Goal: Task Accomplishment & Management: Manage account settings

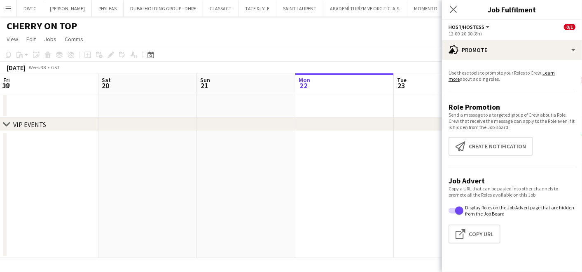
scroll to position [0, 196]
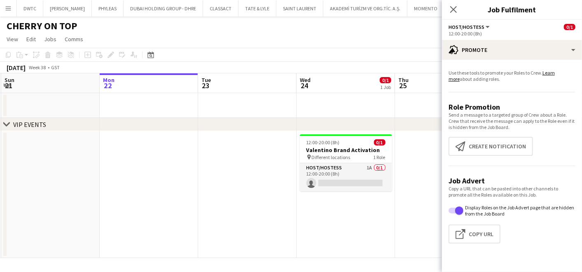
click at [246, 39] on app-page-menu "View Day view expanded Day view collapsed Month view Date picker Jump to today …" at bounding box center [291, 40] width 582 height 16
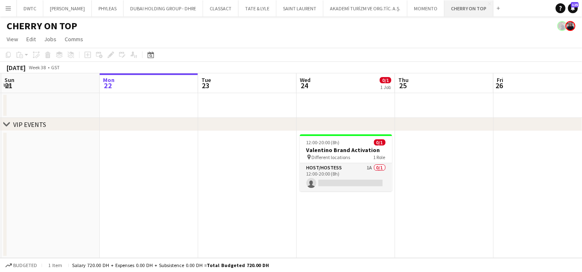
drag, startPoint x: 485, startPoint y: 9, endPoint x: 472, endPoint y: 14, distance: 13.9
click at [497, 9] on app-icon "Add" at bounding box center [498, 8] width 3 height 3
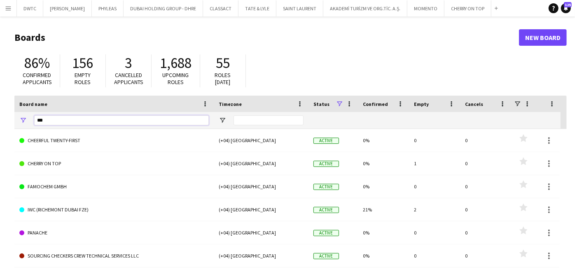
click at [86, 122] on input "***" at bounding box center [121, 120] width 175 height 10
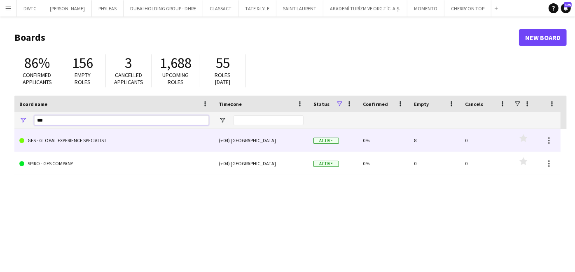
type input "***"
click at [91, 143] on link "GES - GLOBAL EXPERIENCE SPECIALIST" at bounding box center [114, 140] width 190 height 23
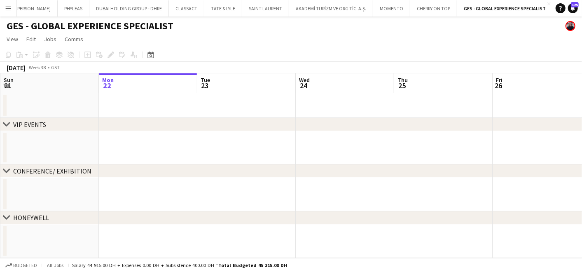
scroll to position [0, 198]
click at [241, 155] on app-date-cell at bounding box center [245, 147] width 99 height 33
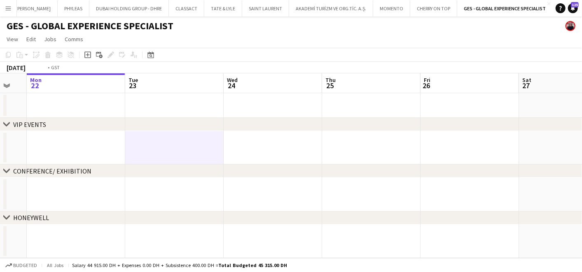
drag, startPoint x: 293, startPoint y: 144, endPoint x: 104, endPoint y: 131, distance: 190.1
click at [112, 134] on app-calendar-viewport "Fri 19 Sat 20 Sun 21 Mon 22 Tue 23 Wed 24 Thu 25 Fri 26 Sat 27 Sun 28 Mon 29" at bounding box center [291, 165] width 582 height 185
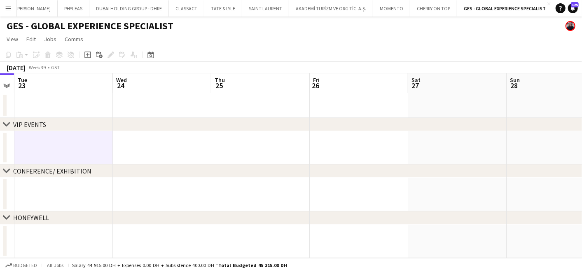
click at [241, 161] on app-date-cell at bounding box center [260, 147] width 99 height 33
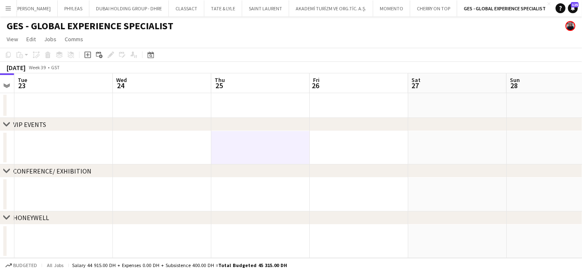
click at [240, 161] on app-date-cell at bounding box center [260, 147] width 99 height 33
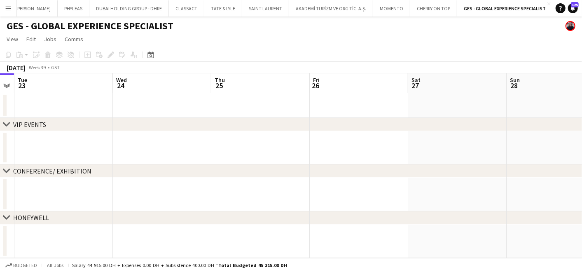
scroll to position [0, 282]
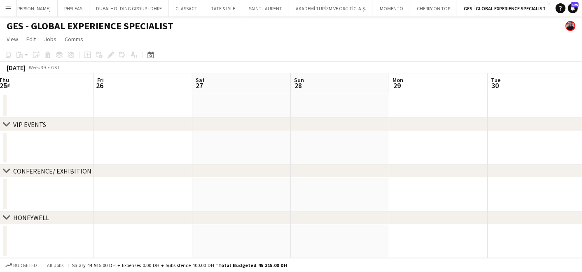
drag, startPoint x: 87, startPoint y: 188, endPoint x: 17, endPoint y: 194, distance: 70.3
click at [17, 194] on app-calendar-viewport "Mon 22 Tue 23 Wed 24 Thu 25 Fri 26 Sat 27 Sun 28 Mon 29 Tue 30 Wed 1 Thu 2" at bounding box center [291, 165] width 582 height 185
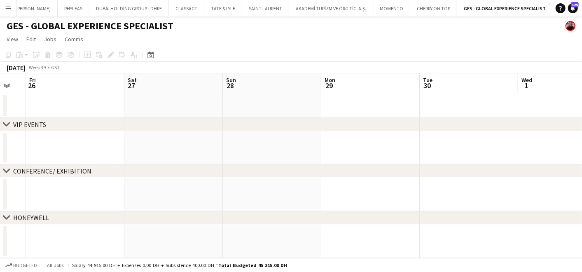
scroll to position [0, 305]
drag, startPoint x: 340, startPoint y: 156, endPoint x: 82, endPoint y: 224, distance: 266.0
click at [82, 224] on div "chevron-right VIP EVENTS chevron-right CONFERENCE/ EXHIBITION chevron-right HON…" at bounding box center [291, 165] width 582 height 185
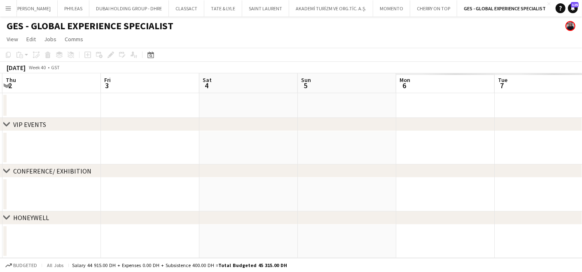
scroll to position [0, 318]
drag, startPoint x: 526, startPoint y: 150, endPoint x: 86, endPoint y: 215, distance: 445.3
click at [86, 215] on div "chevron-right VIP EVENTS chevron-right CONFERENCE/ EXHIBITION chevron-right HON…" at bounding box center [291, 165] width 582 height 185
drag, startPoint x: 482, startPoint y: 183, endPoint x: 333, endPoint y: 178, distance: 148.9
click at [466, 182] on app-calendar-viewport "Mon 29 Tue 30 Wed 1 Thu 2 Fri 3 Sat 4 Sun 5 Mon 6 Tue 7 Wed 8 Thu 9" at bounding box center [291, 165] width 582 height 185
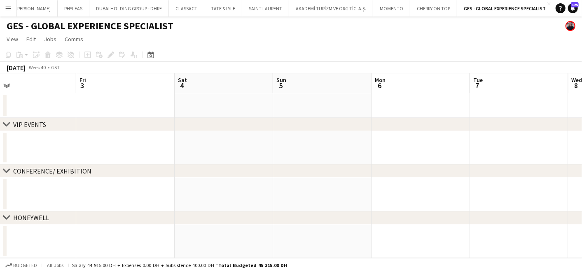
scroll to position [0, 334]
drag, startPoint x: 333, startPoint y: 178, endPoint x: 99, endPoint y: 229, distance: 239.6
click at [99, 229] on div "chevron-right VIP EVENTS chevron-right CONFERENCE/ EXHIBITION chevron-right HON…" at bounding box center [291, 165] width 582 height 185
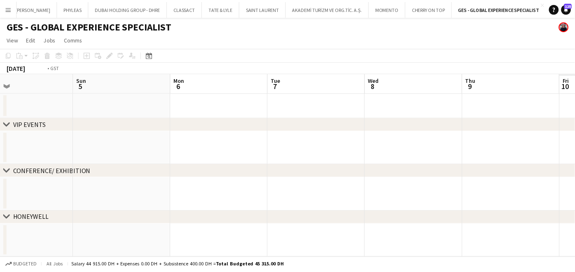
scroll to position [0, 275]
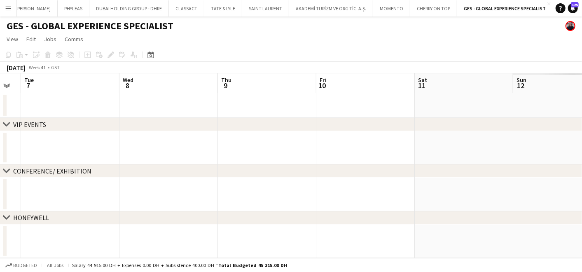
drag, startPoint x: 574, startPoint y: 189, endPoint x: 114, endPoint y: 263, distance: 466.3
click at [114, 263] on app-board "GES - GLOBAL EXPERIENCE SPECIALIST View Day view expanded Day view collapsed Mo…" at bounding box center [291, 144] width 582 height 256
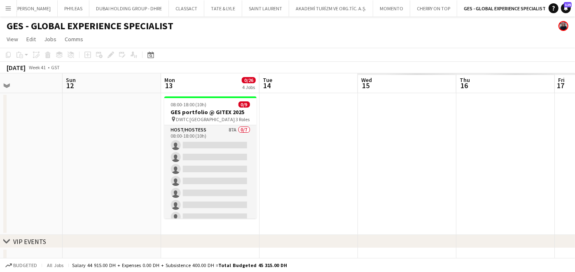
scroll to position [0, 333]
drag, startPoint x: 506, startPoint y: 183, endPoint x: 63, endPoint y: 213, distance: 443.7
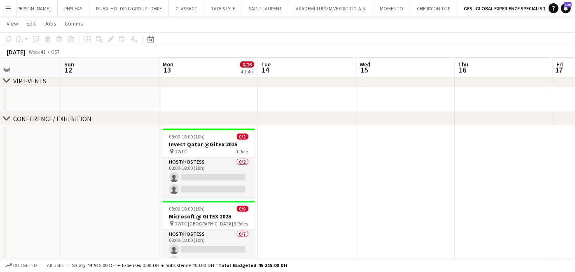
scroll to position [163, 0]
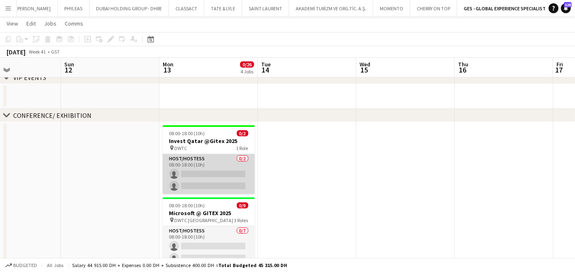
click at [215, 163] on app-card-role "Host/Hostess 0/2 08:00-18:00 (10h) single-neutral-actions single-neutral-actions" at bounding box center [209, 174] width 92 height 40
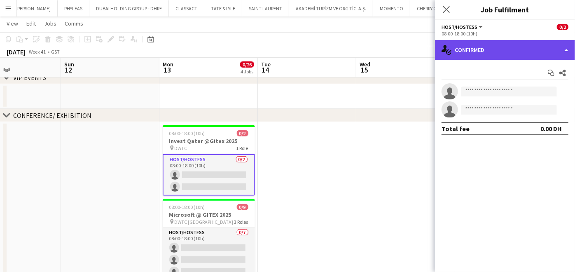
click at [477, 48] on div "single-neutral-actions-check-2 Confirmed" at bounding box center [505, 50] width 140 height 20
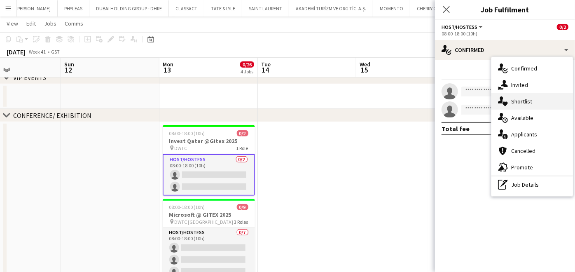
click at [506, 102] on icon at bounding box center [505, 104] width 5 height 5
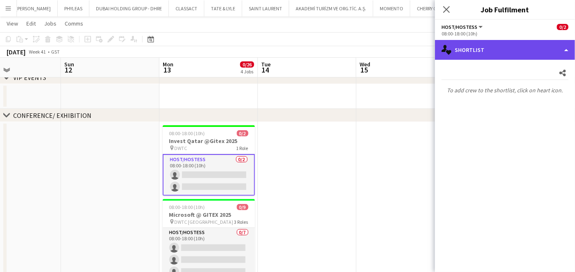
click at [505, 42] on div "single-neutral-actions-heart Shortlist" at bounding box center [505, 50] width 140 height 20
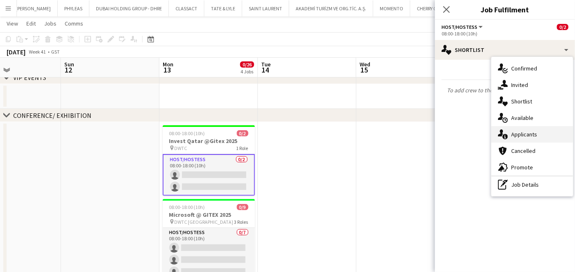
click at [518, 136] on span "Applicants" at bounding box center [525, 134] width 26 height 7
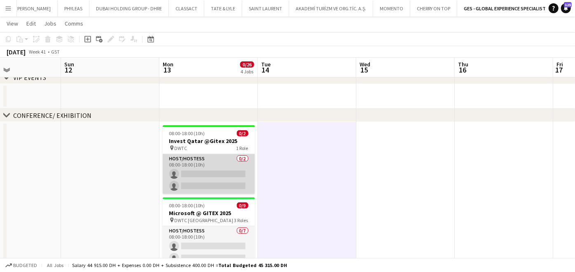
click at [217, 168] on app-card-role "Host/Hostess 0/2 08:00-18:00 (10h) single-neutral-actions single-neutral-actions" at bounding box center [209, 174] width 92 height 40
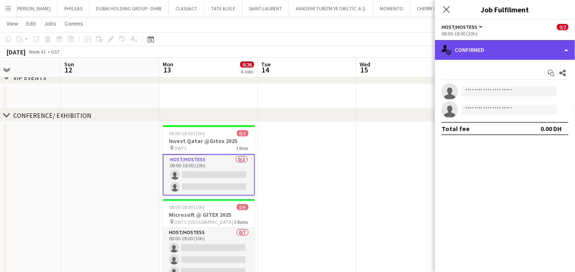
click at [502, 51] on div "single-neutral-actions-check-2 Confirmed" at bounding box center [505, 50] width 140 height 20
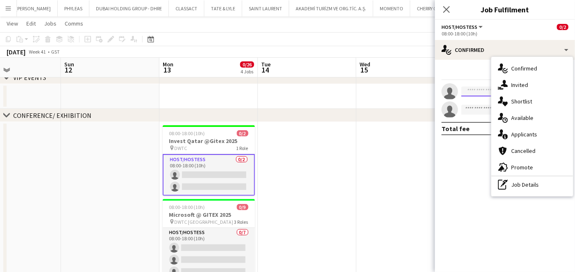
click at [478, 92] on input at bounding box center [510, 92] width 96 height 10
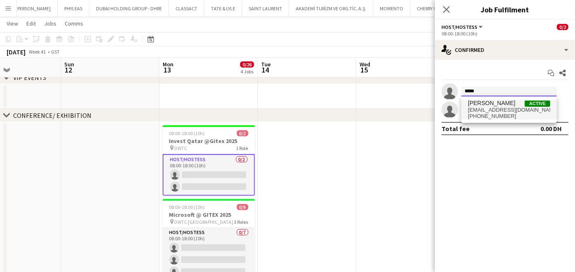
type input "*****"
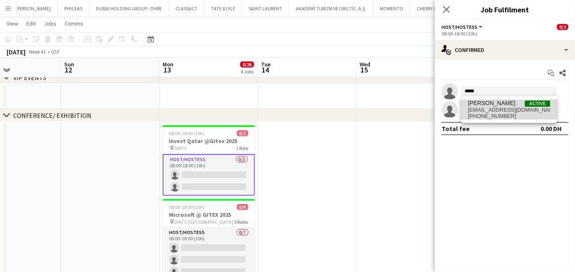
click at [491, 118] on span "+971582010517" at bounding box center [509, 116] width 82 height 7
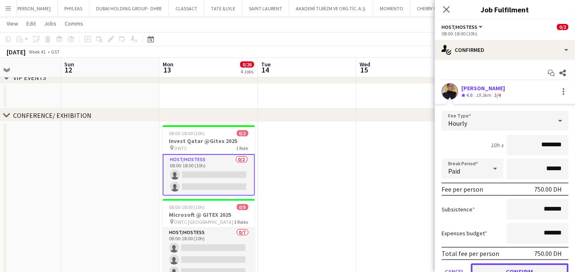
click at [528, 266] on button "Confirm" at bounding box center [520, 271] width 98 height 16
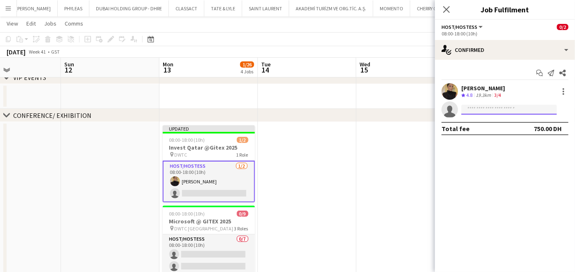
click at [497, 112] on input at bounding box center [510, 110] width 96 height 10
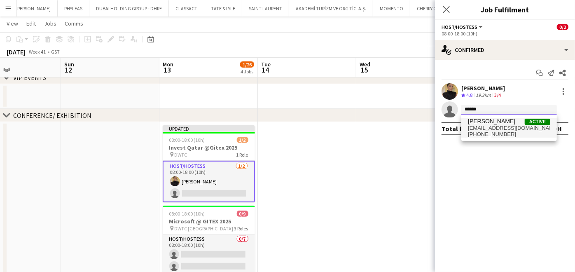
type input "******"
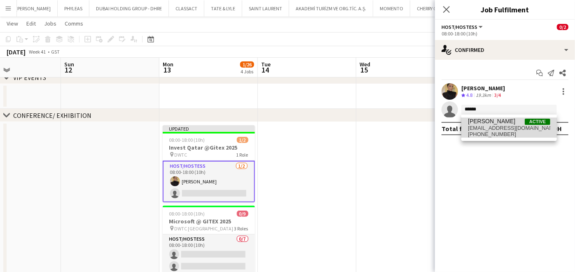
click at [501, 126] on span "[EMAIL_ADDRESS][DOMAIN_NAME]" at bounding box center [509, 128] width 82 height 7
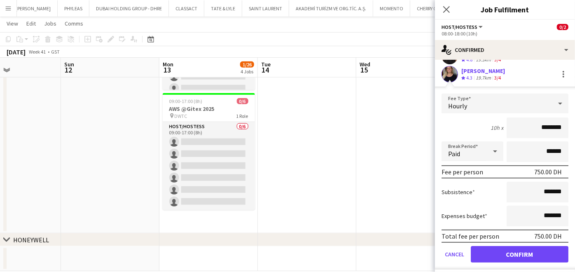
scroll to position [55, 0]
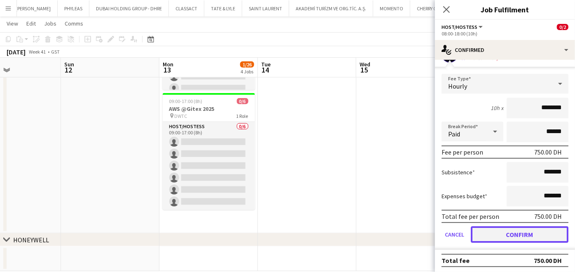
click at [525, 231] on button "Confirm" at bounding box center [520, 234] width 98 height 16
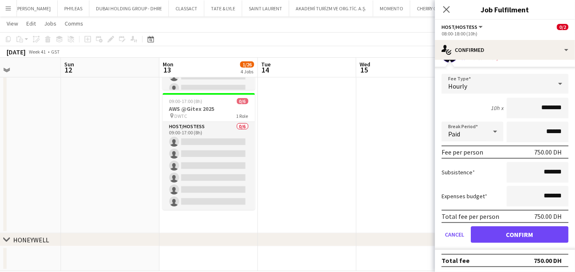
scroll to position [0, 0]
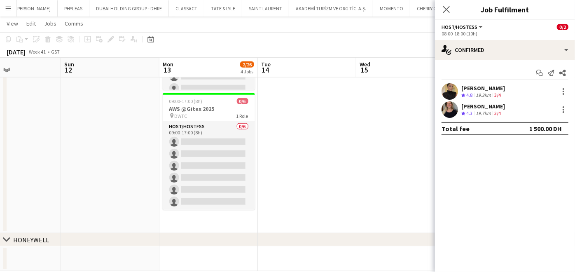
click at [322, 120] on app-date-cell at bounding box center [307, 58] width 99 height 349
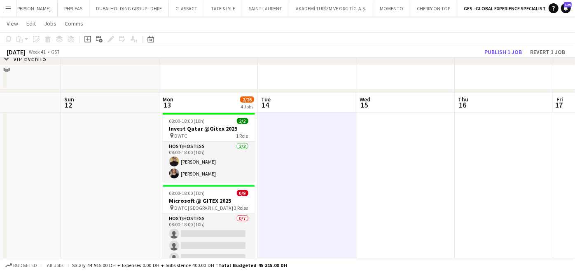
scroll to position [181, 0]
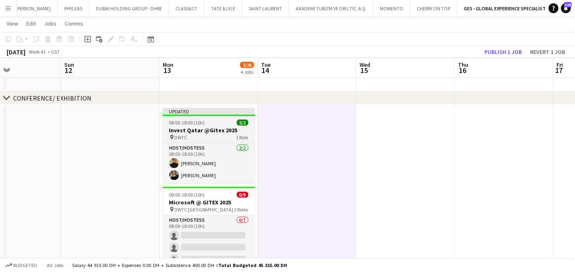
click at [186, 122] on span "08:00-18:00 (10h)" at bounding box center [187, 123] width 36 height 6
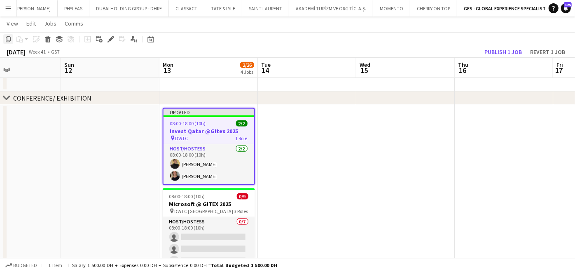
click at [8, 40] on icon "Copy" at bounding box center [8, 39] width 7 height 7
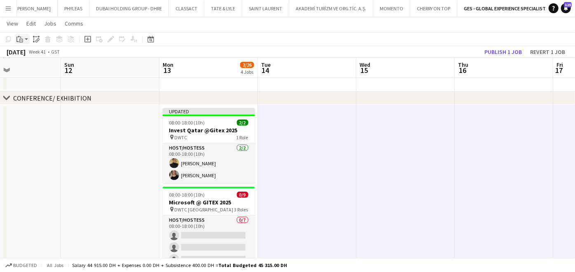
click at [24, 39] on app-action-btn "Paste" at bounding box center [22, 39] width 15 height 10
click at [31, 68] on link "Paste with crew Ctrl+Shift+V" at bounding box center [60, 68] width 77 height 7
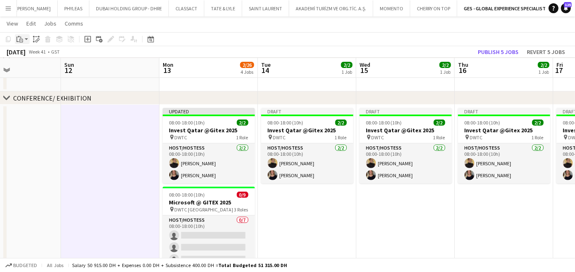
click at [29, 39] on app-action-btn "Paste" at bounding box center [22, 39] width 15 height 10
click at [33, 70] on link "Paste with crew Ctrl+Shift+V" at bounding box center [60, 68] width 77 height 7
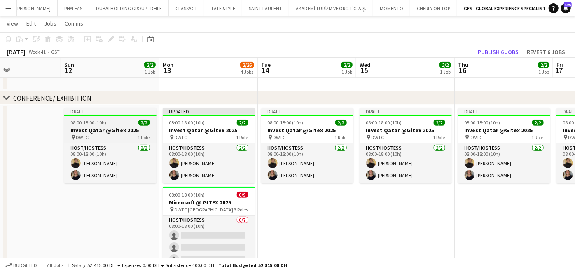
click at [96, 124] on span "08:00-18:00 (10h)" at bounding box center [89, 123] width 36 height 6
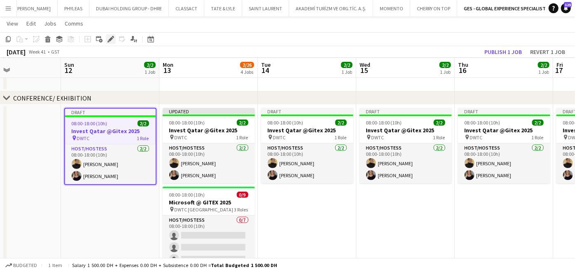
click at [110, 39] on icon at bounding box center [110, 39] width 5 height 5
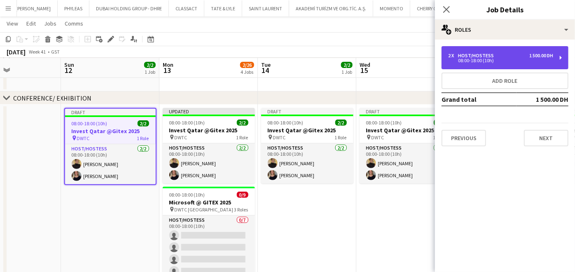
click at [476, 56] on div "Host/Hostess" at bounding box center [477, 56] width 39 height 6
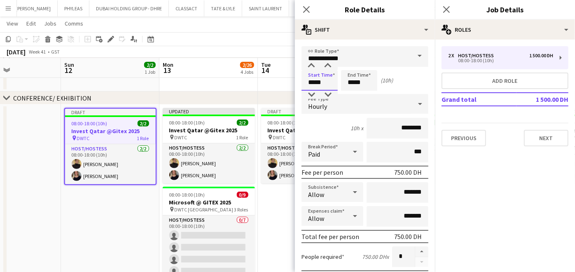
click at [326, 80] on input "*****" at bounding box center [320, 80] width 36 height 21
click at [314, 64] on div at bounding box center [311, 66] width 16 height 8
type input "*****"
click at [314, 64] on div at bounding box center [311, 66] width 16 height 8
click at [357, 77] on input "*****" at bounding box center [359, 80] width 36 height 21
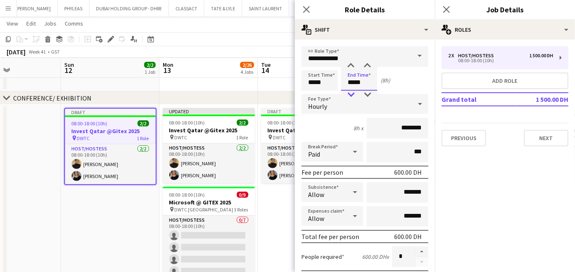
click at [352, 93] on div at bounding box center [351, 95] width 16 height 8
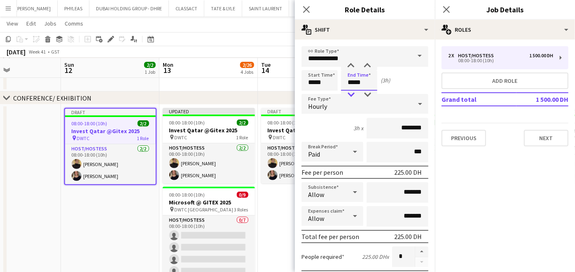
type input "*****"
click at [352, 93] on div at bounding box center [351, 95] width 16 height 8
click at [469, 132] on button "Previous" at bounding box center [464, 138] width 45 height 16
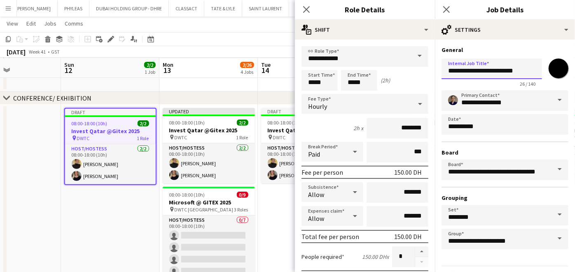
click at [448, 70] on input "**********" at bounding box center [492, 69] width 101 height 21
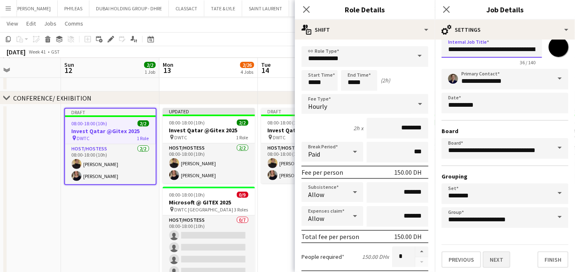
type input "**********"
click at [507, 259] on button "Next" at bounding box center [497, 259] width 28 height 16
type input "**********"
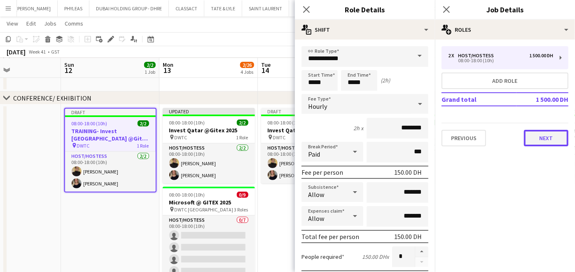
click at [563, 132] on button "Next" at bounding box center [546, 138] width 45 height 16
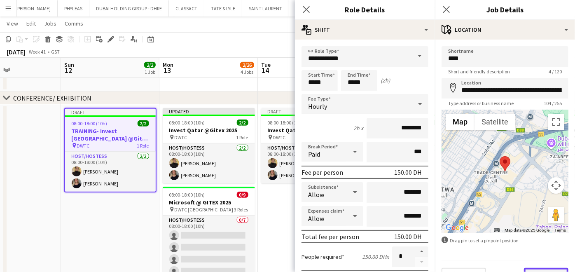
click at [542, 268] on button "Next" at bounding box center [546, 276] width 45 height 16
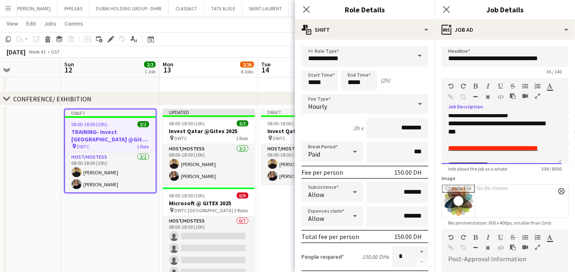
scroll to position [36, 0]
click at [225, 87] on app-date-cell at bounding box center [209, 80] width 99 height 25
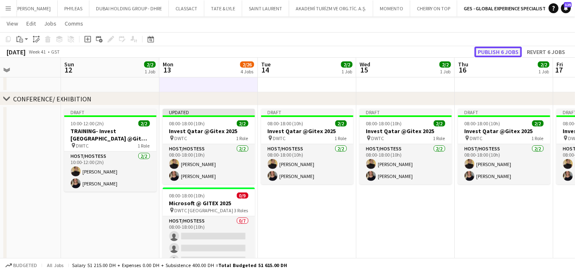
click at [514, 54] on button "Publish 6 jobs" at bounding box center [498, 52] width 47 height 11
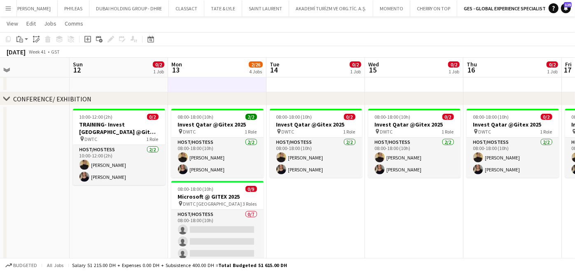
drag, startPoint x: 480, startPoint y: 221, endPoint x: 491, endPoint y: 249, distance: 30.4
click at [491, 249] on app-calendar-viewport "Thu 9 Fri 10 Sat 11 Sun 12 0/2 1 Job Mon 13 2/26 4 Jobs Tue 14 0/2 1 Job Wed 15…" at bounding box center [287, 169] width 575 height 634
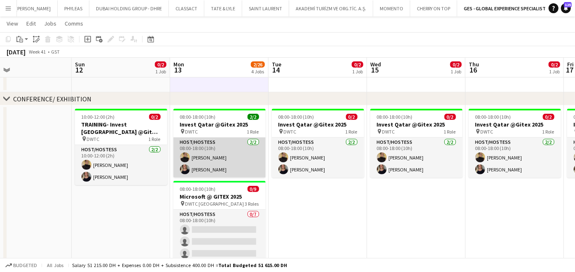
click at [206, 166] on app-card-role "Host/Hostess 2/2 08:00-18:00 (10h) Taisa Bachur TALITA SOARES" at bounding box center [220, 158] width 92 height 40
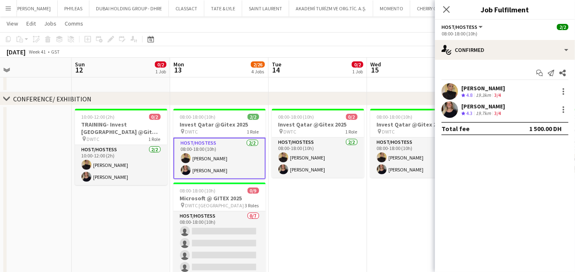
click at [486, 108] on div "[PERSON_NAME]" at bounding box center [484, 106] width 44 height 7
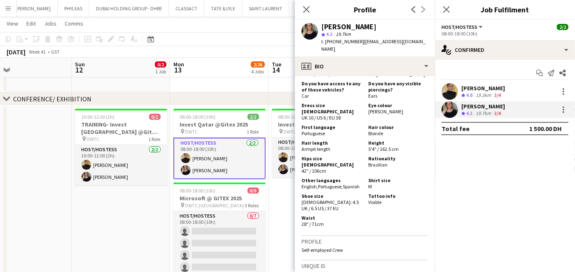
scroll to position [521, 0]
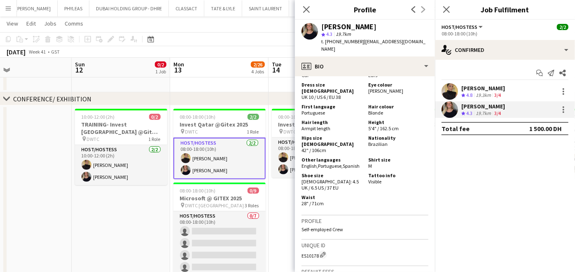
click at [488, 95] on div "19.3km" at bounding box center [483, 95] width 19 height 7
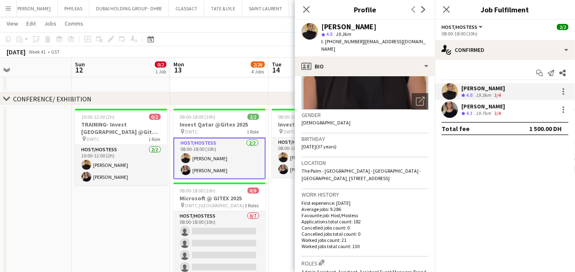
scroll to position [83, 0]
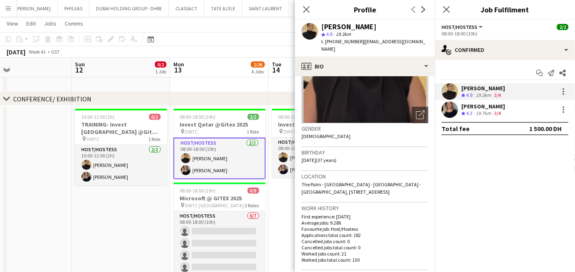
click at [260, 83] on app-date-cell at bounding box center [219, 80] width 99 height 25
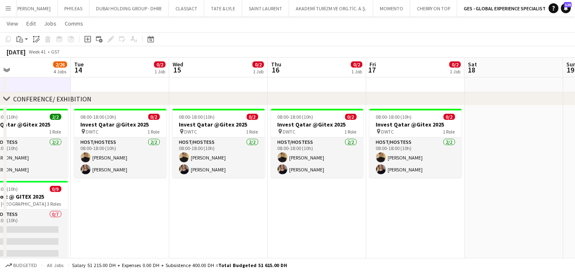
drag, startPoint x: 393, startPoint y: 225, endPoint x: 206, endPoint y: 206, distance: 188.1
click at [206, 206] on app-calendar-viewport "Fri 10 Sat 11 Sun 12 0/2 1 Job Mon 13 2/26 4 Jobs Tue 14 0/2 1 Job Wed 15 0/2 1…" at bounding box center [287, 169] width 575 height 634
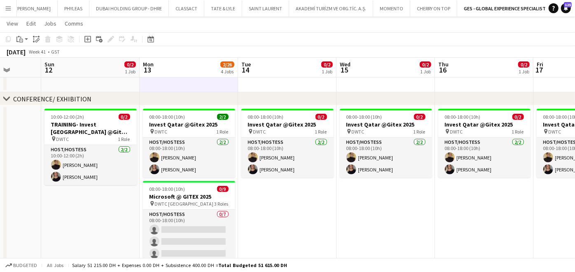
scroll to position [0, 259]
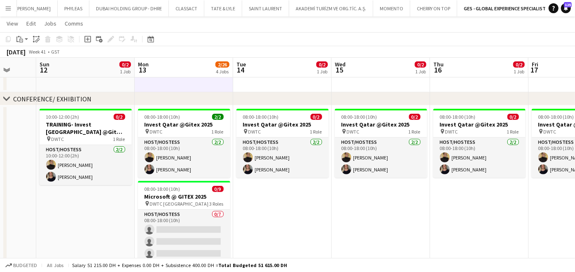
drag, startPoint x: 235, startPoint y: 207, endPoint x: 387, endPoint y: 199, distance: 151.9
click at [387, 199] on app-calendar-viewport "Thu 9 Fri 10 Sat 11 Sun 12 0/2 1 Job Mon 13 2/26 4 Jobs Tue 14 0/2 1 Job Wed 15…" at bounding box center [287, 169] width 575 height 634
click at [56, 231] on app-date-cell "10:00-12:00 (2h) 0/2 TRAINING- Invest Qatar @Gitex 2025 pin DWTC 1 Role Host/Ho…" at bounding box center [85, 277] width 99 height 343
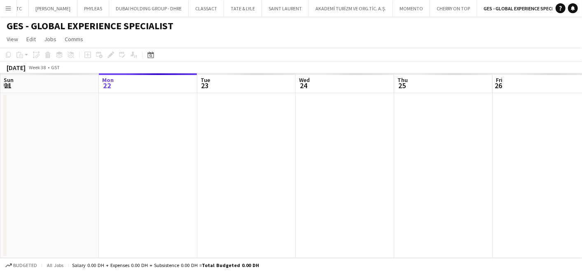
scroll to position [0, 25]
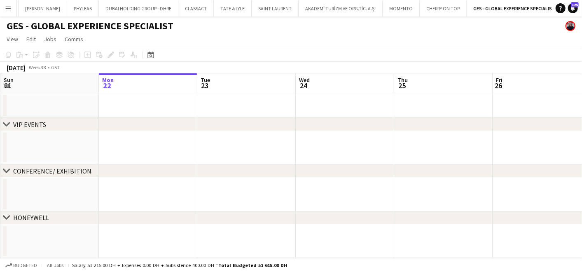
drag, startPoint x: 462, startPoint y: 171, endPoint x: 177, endPoint y: 224, distance: 290.6
click at [106, 247] on div "chevron-right VIP EVENTS chevron-right CONFERENCE/ EXHIBITION chevron-right HON…" at bounding box center [291, 165] width 582 height 185
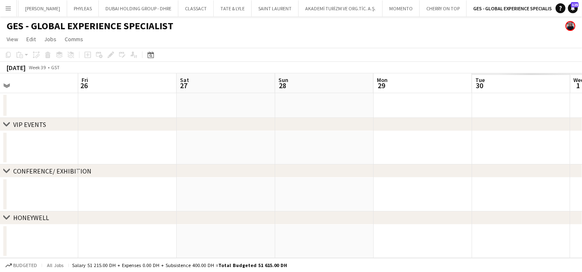
drag, startPoint x: 516, startPoint y: 150, endPoint x: 223, endPoint y: 177, distance: 293.9
click at [101, 194] on app-calendar-viewport "Mon 22 Tue 23 Wed 24 Thu 25 Fri 26 Sat 27 Sun 28 Mon 29 Tue 30 Wed 1 Thu 2" at bounding box center [291, 165] width 582 height 185
drag, startPoint x: 516, startPoint y: 138, endPoint x: 2, endPoint y: 175, distance: 514.6
click at [2, 175] on div "chevron-right VIP EVENTS chevron-right CONFERENCE/ EXHIBITION chevron-right HON…" at bounding box center [291, 165] width 582 height 185
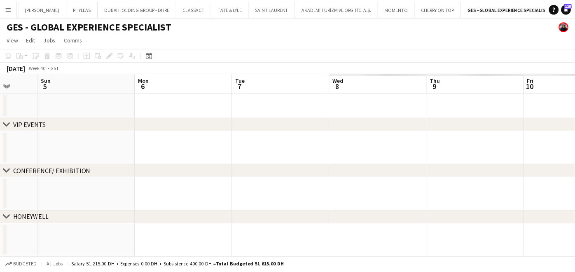
scroll to position [0, 291]
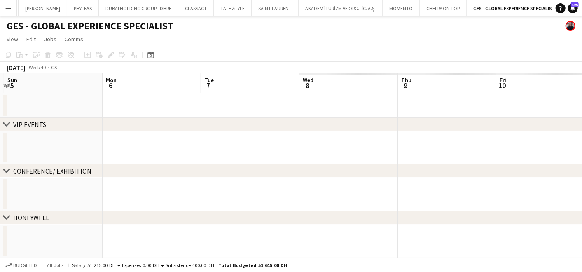
drag, startPoint x: 382, startPoint y: 146, endPoint x: 0, endPoint y: 231, distance: 391.1
click at [0, 231] on html "Menu Boards Boards Boards All jobs Status Workforce Workforce My Workforce Recr…" at bounding box center [291, 136] width 582 height 272
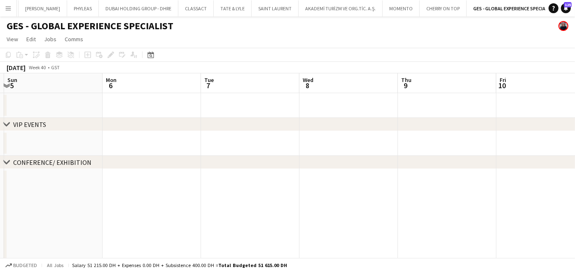
drag, startPoint x: 503, startPoint y: 165, endPoint x: 143, endPoint y: 206, distance: 361.8
click at [143, 206] on div "chevron-right VIP EVENTS chevron-right CONFERENCE/ EXHIBITION chevron-right HON…" at bounding box center [287, 188] width 575 height 230
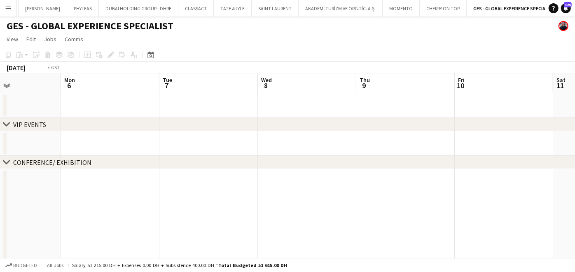
scroll to position [0, 256]
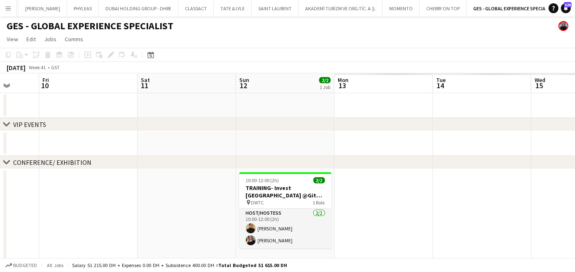
drag, startPoint x: 474, startPoint y: 191, endPoint x: -2, endPoint y: 252, distance: 480.5
click at [0, 252] on html "Menu Boards Boards Boards All jobs Status Workforce Workforce My Workforce Recr…" at bounding box center [287, 159] width 575 height 318
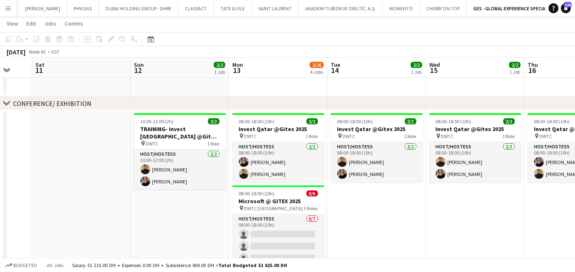
scroll to position [0, 173]
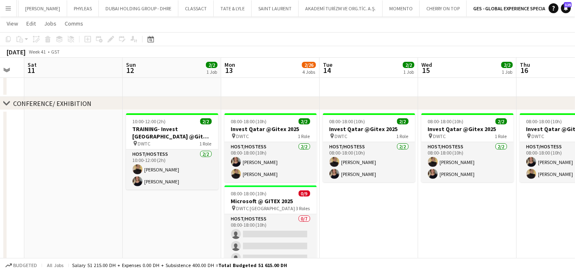
drag, startPoint x: 511, startPoint y: 188, endPoint x: 398, endPoint y: 201, distance: 114.1
click at [398, 201] on app-calendar-viewport "Thu 9 Fri 10 Sat 11 Sun 12 2/2 1 Job Mon 13 2/26 4 Jobs Tue 14 2/2 1 Job Wed 15…" at bounding box center [287, 174] width 575 height 634
click at [489, 89] on app-date-cell at bounding box center [467, 84] width 99 height 25
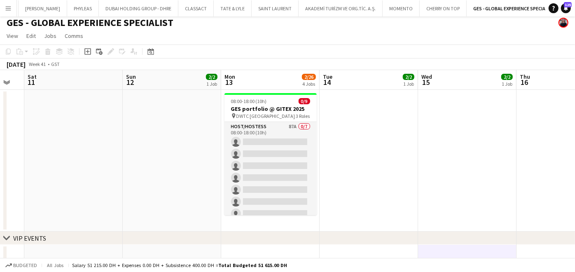
scroll to position [0, 0]
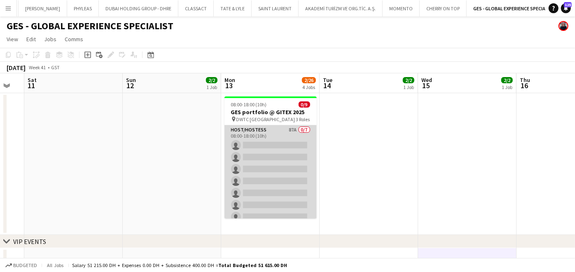
click at [277, 138] on app-card-role "Host/Hostess 87A 0/7 08:00-18:00 (10h) single-neutral-actions single-neutral-ac…" at bounding box center [271, 175] width 92 height 100
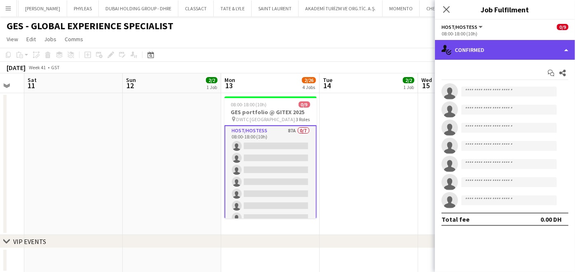
click at [512, 45] on div "single-neutral-actions-check-2 Confirmed" at bounding box center [505, 50] width 140 height 20
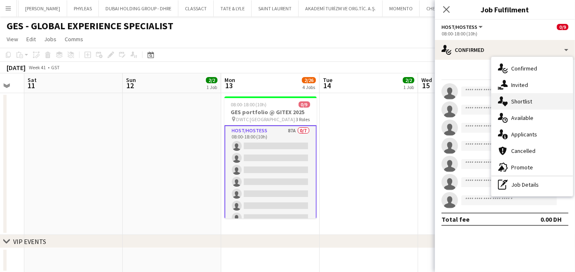
click at [526, 99] on span "Shortlist" at bounding box center [522, 101] width 21 height 7
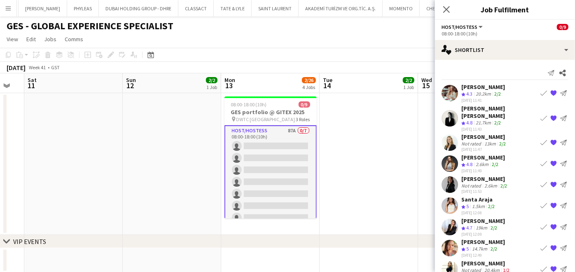
click at [348, 107] on app-date-cell at bounding box center [369, 164] width 99 height 142
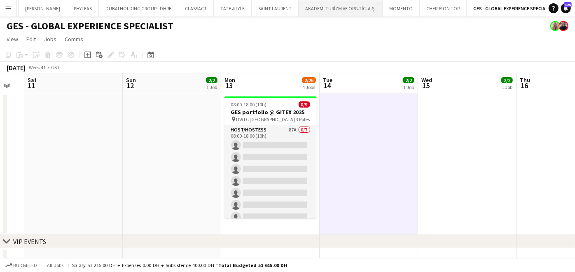
click at [329, 6] on button "AKADEMİ TURİZM VE ORG.TİC. A.Ş. Close" at bounding box center [341, 8] width 84 height 16
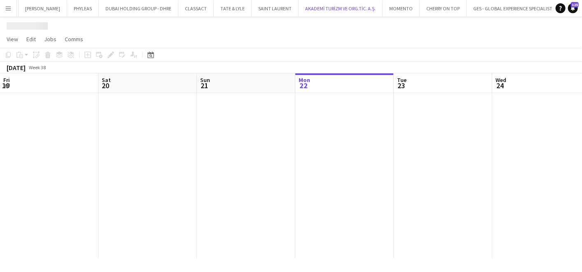
scroll to position [0, 197]
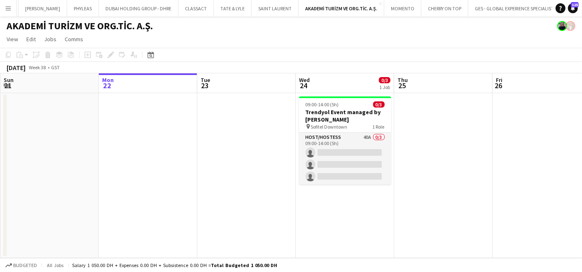
click at [325, 154] on app-card-role "Host/Hostess 40A 0/3 09:00-14:00 (5h) single-neutral-actions single-neutral-act…" at bounding box center [345, 159] width 92 height 52
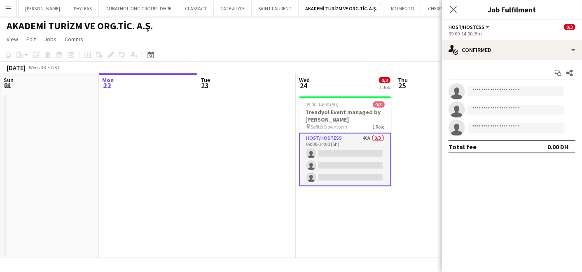
click at [516, 38] on app-options-switcher "Host/Hostess All roles Host/Hostess 0/3 09:00-14:00 (5h)" at bounding box center [512, 30] width 140 height 20
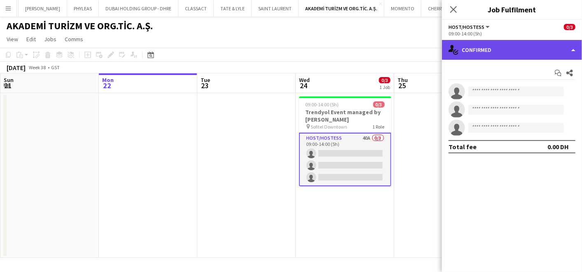
click at [510, 49] on div "single-neutral-actions-check-2 Confirmed" at bounding box center [512, 50] width 140 height 20
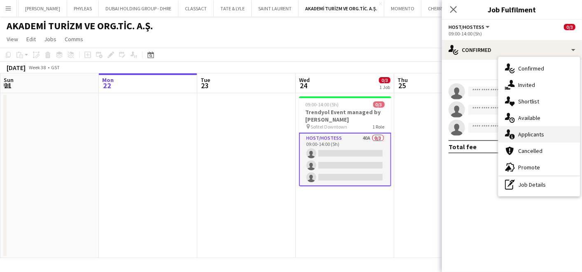
click at [524, 138] on div "single-neutral-actions-information Applicants" at bounding box center [540, 134] width 82 height 16
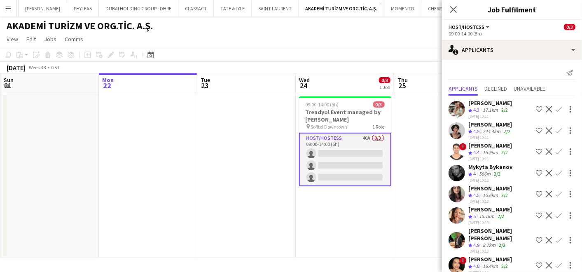
click at [535, 107] on button "Shortlist crew" at bounding box center [540, 109] width 10 height 10
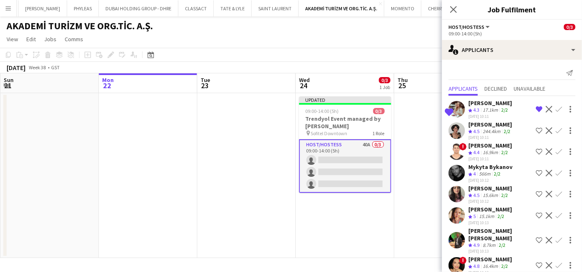
click at [536, 129] on app-icon "Shortlist crew" at bounding box center [539, 130] width 7 height 7
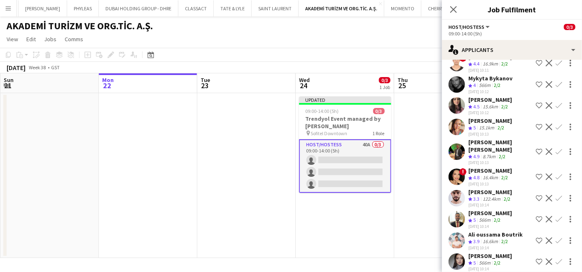
scroll to position [92, 0]
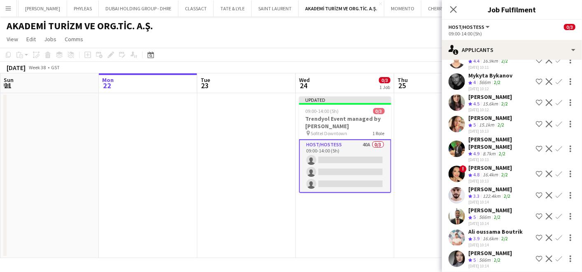
click at [484, 98] on div "[PERSON_NAME]" at bounding box center [491, 96] width 44 height 7
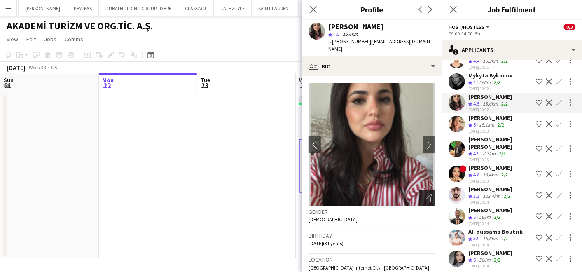
click at [423, 194] on icon "Open photos pop-in" at bounding box center [427, 198] width 9 height 9
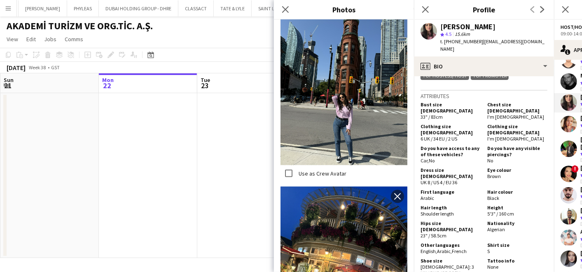
scroll to position [504, 0]
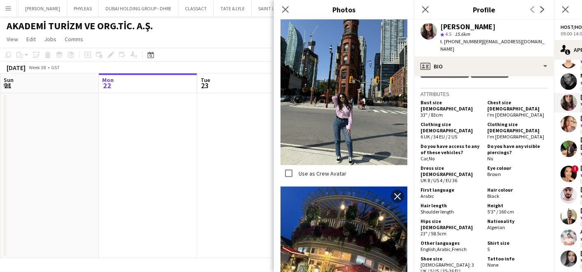
click at [481, 48] on div "[PERSON_NAME] star 4.5 15.6km t. [PHONE_NUMBER] | [EMAIL_ADDRESS][DOMAIN_NAME]" at bounding box center [484, 38] width 140 height 37
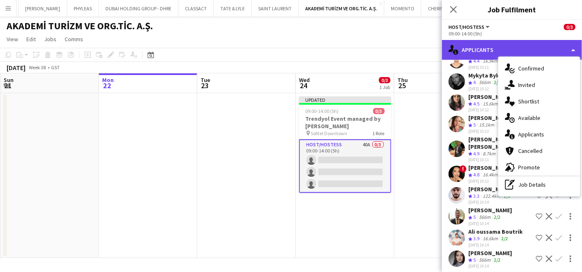
click at [481, 53] on div "single-neutral-actions-information Applicants" at bounding box center [512, 50] width 140 height 20
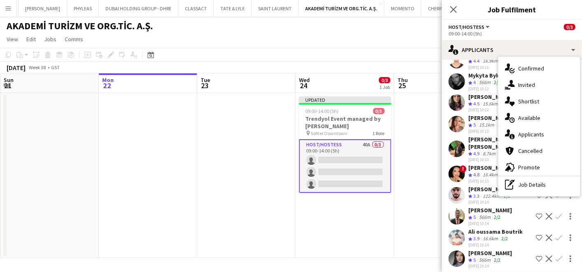
click at [470, 102] on polygon at bounding box center [471, 104] width 4 height 4
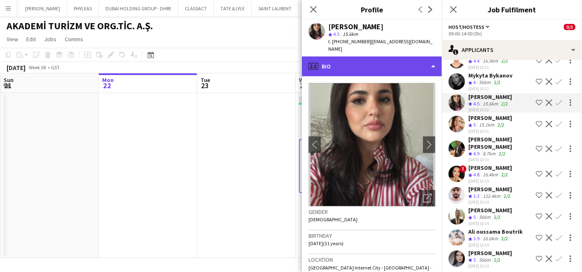
click at [378, 56] on div "profile Bio" at bounding box center [372, 66] width 140 height 20
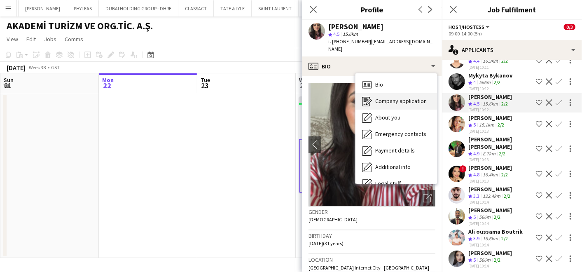
click at [386, 97] on span "Company application" at bounding box center [402, 100] width 52 height 7
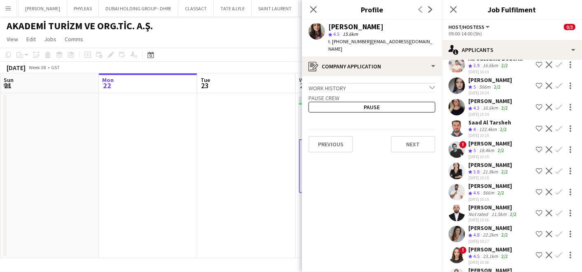
scroll to position [366, 0]
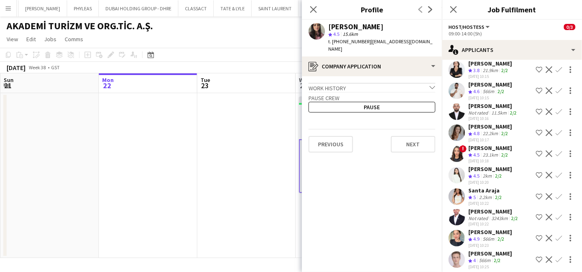
click at [536, 136] on app-icon "Shortlist crew" at bounding box center [539, 132] width 7 height 7
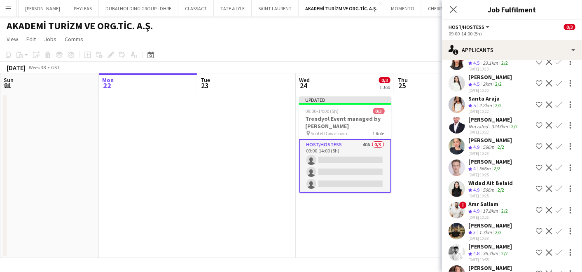
scroll to position [504, 0]
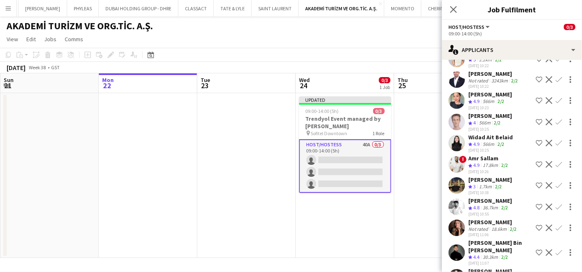
click at [536, 146] on app-icon "Shortlist crew" at bounding box center [539, 143] width 7 height 7
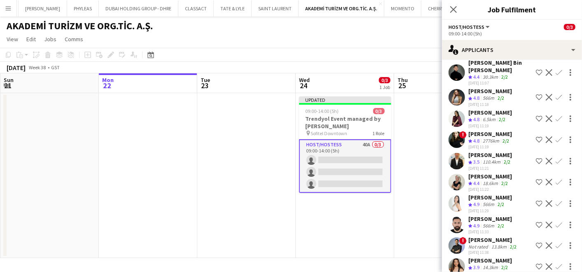
scroll to position [687, 0]
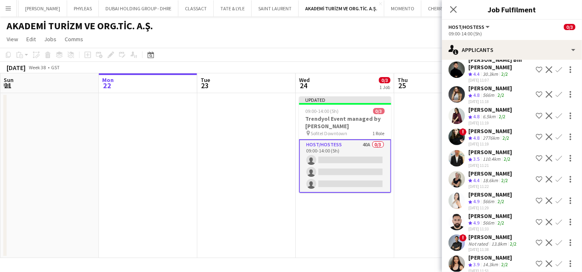
click at [536, 119] on app-icon "Shortlist crew" at bounding box center [539, 116] width 7 height 7
click at [489, 120] on div "6.5km" at bounding box center [489, 116] width 16 height 7
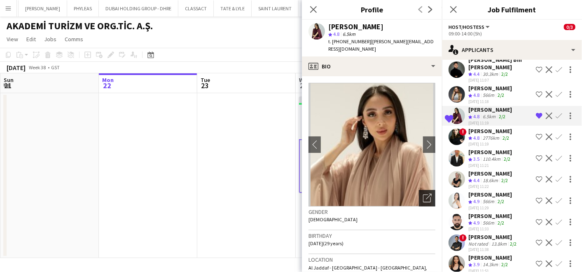
click at [423, 194] on icon "Open photos pop-in" at bounding box center [427, 198] width 9 height 9
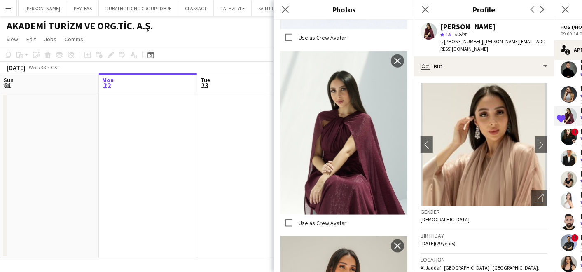
scroll to position [549, 0]
click at [282, 8] on icon "Close pop-in" at bounding box center [286, 9] width 8 height 8
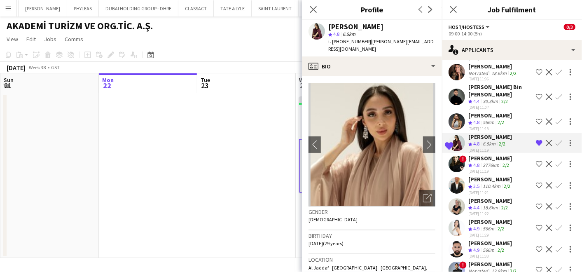
scroll to position [610, 0]
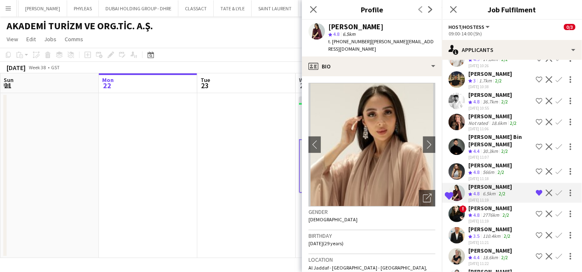
click at [535, 150] on button "Shortlist crew" at bounding box center [540, 147] width 10 height 10
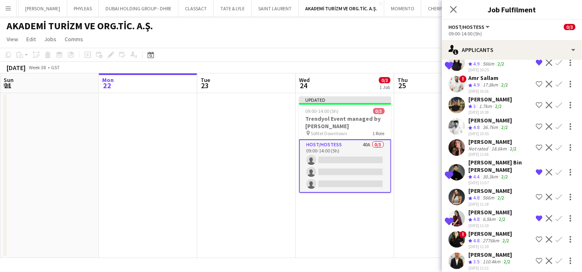
scroll to position [564, 0]
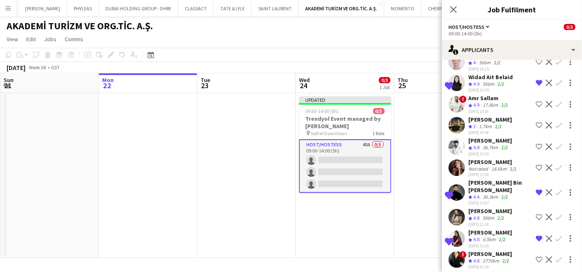
click at [536, 150] on app-icon "Shortlist crew" at bounding box center [539, 146] width 7 height 7
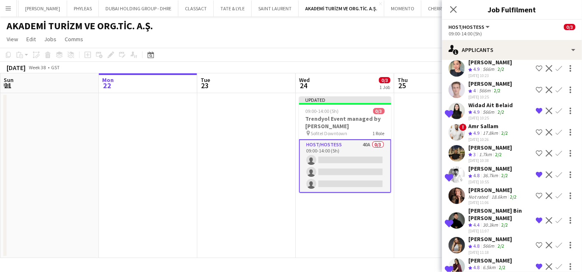
scroll to position [518, 0]
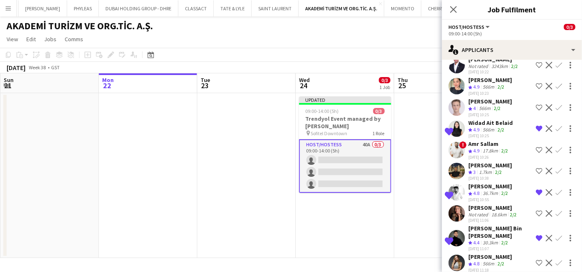
click at [535, 155] on button "Shortlist crew" at bounding box center [540, 150] width 10 height 10
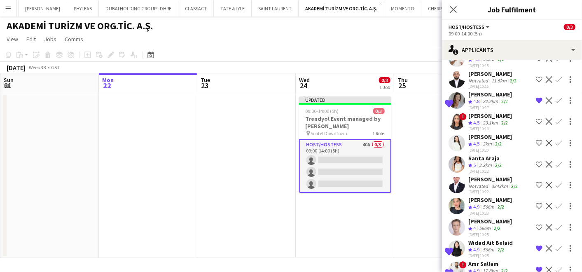
scroll to position [380, 0]
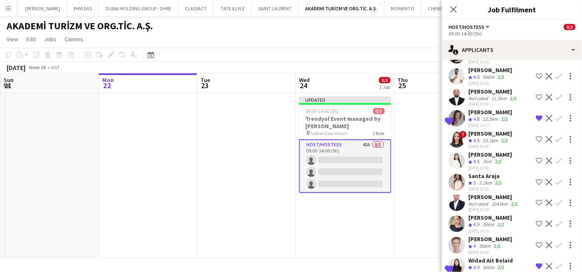
click at [495, 201] on div "[PERSON_NAME]" at bounding box center [494, 196] width 51 height 7
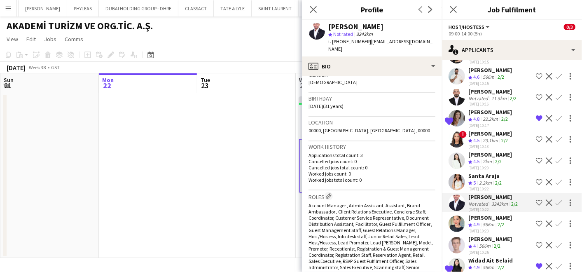
scroll to position [0, 0]
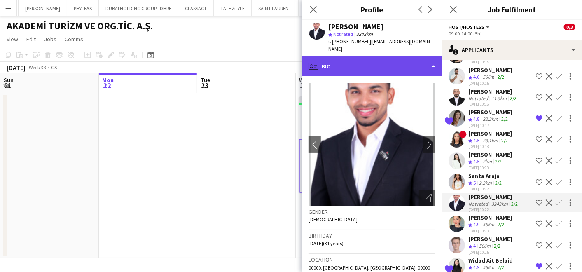
click at [398, 64] on div "profile Bio" at bounding box center [372, 66] width 140 height 20
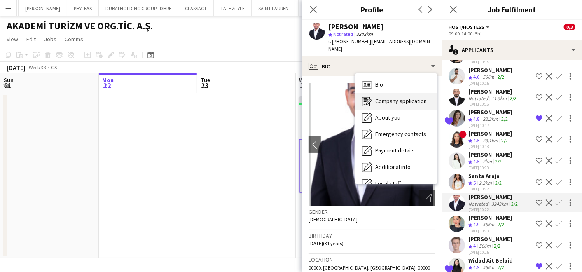
click at [402, 97] on span "Company application" at bounding box center [402, 100] width 52 height 7
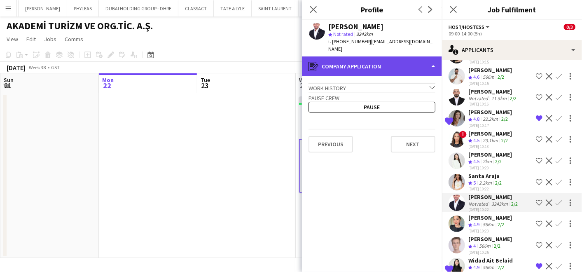
click at [381, 64] on div "register Company application" at bounding box center [372, 66] width 140 height 20
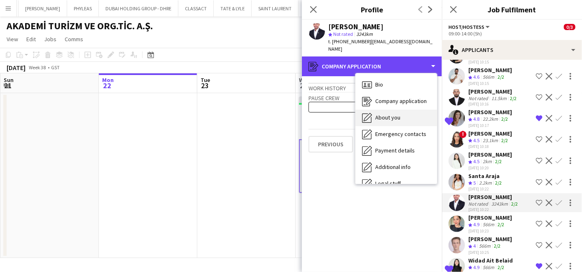
scroll to position [44, 0]
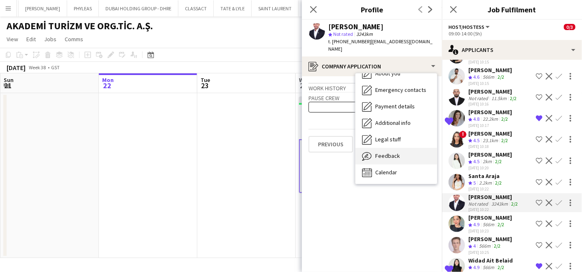
click at [392, 152] on span "Feedback" at bounding box center [388, 155] width 25 height 7
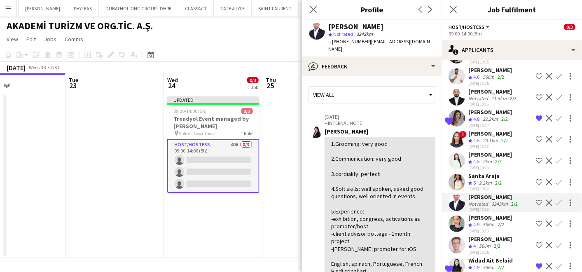
scroll to position [0, 339]
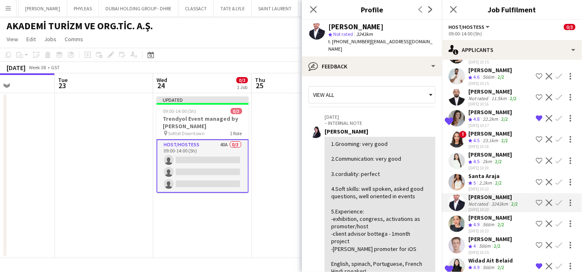
drag, startPoint x: 287, startPoint y: 176, endPoint x: 145, endPoint y: 174, distance: 142.6
click at [145, 174] on app-calendar-viewport "Fri 19 Sat 20 Sun 21 Mon 22 Tue 23 Wed 24 0/3 1 Job Thu 25 Fri 26 Sat 27 Sun 28…" at bounding box center [291, 165] width 582 height 185
click at [536, 206] on app-icon "Shortlist crew" at bounding box center [539, 203] width 7 height 7
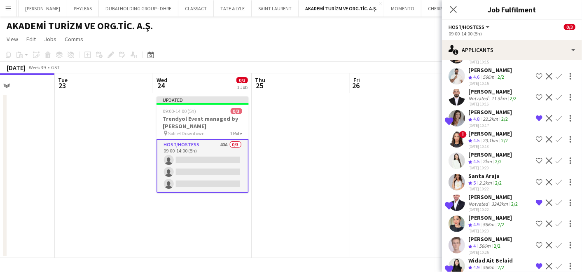
click at [482, 207] on div "Not rated" at bounding box center [479, 204] width 21 height 6
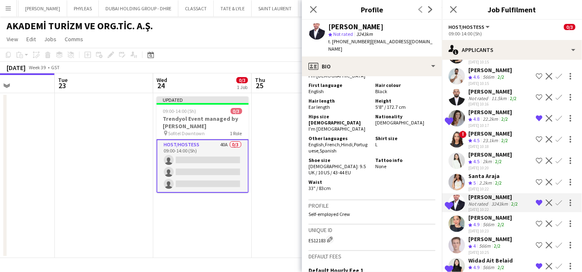
scroll to position [504, 0]
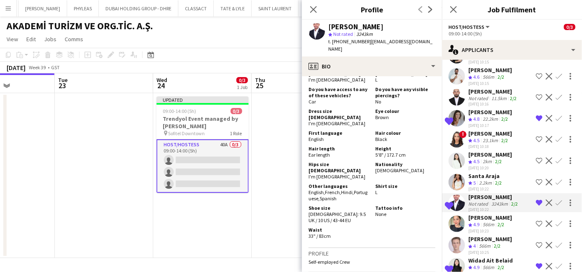
click at [536, 143] on app-icon "Shortlist crew" at bounding box center [539, 139] width 7 height 7
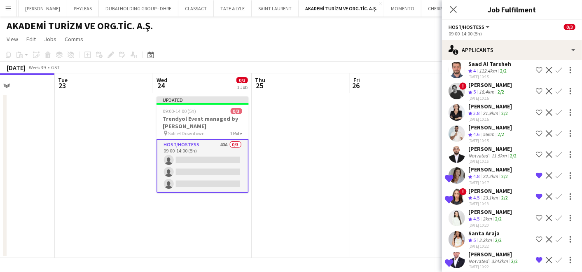
scroll to position [289, 0]
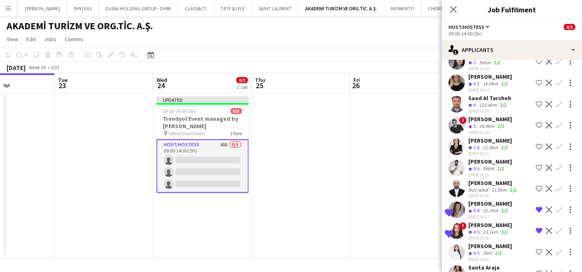
click at [536, 122] on app-icon "Shortlist crew" at bounding box center [539, 125] width 7 height 7
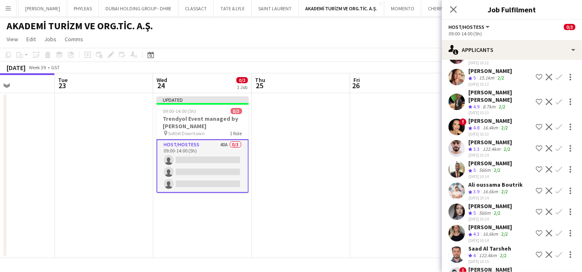
scroll to position [106, 0]
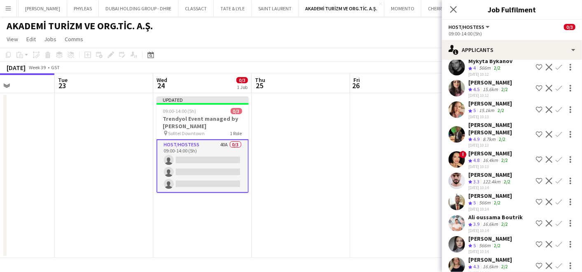
click at [536, 158] on app-icon "Shortlist crew" at bounding box center [539, 159] width 7 height 7
click at [502, 158] on div "2/2" at bounding box center [505, 160] width 10 height 7
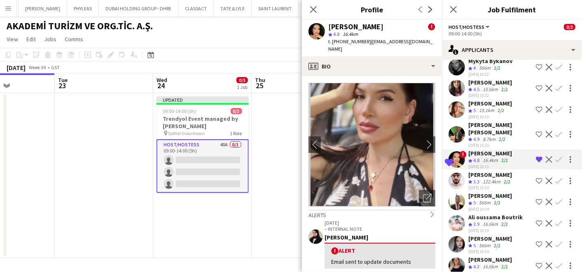
scroll to position [0, 0]
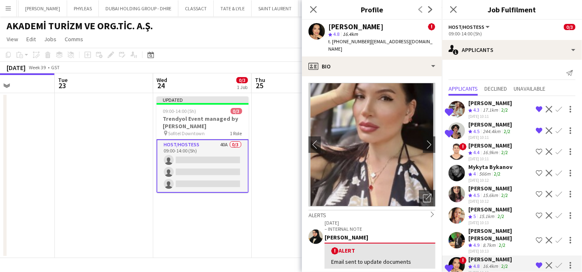
click at [502, 129] on div "244.4km" at bounding box center [491, 131] width 21 height 7
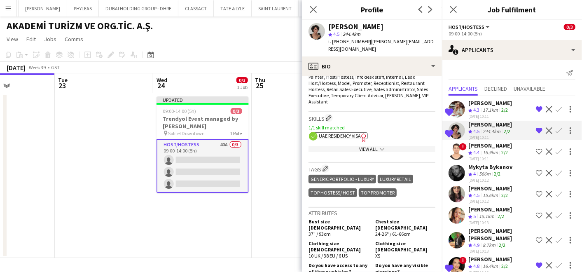
scroll to position [412, 0]
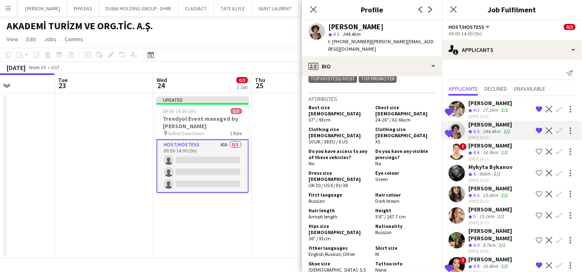
click at [536, 130] on app-icon "Remove crew from shortlist" at bounding box center [539, 130] width 7 height 7
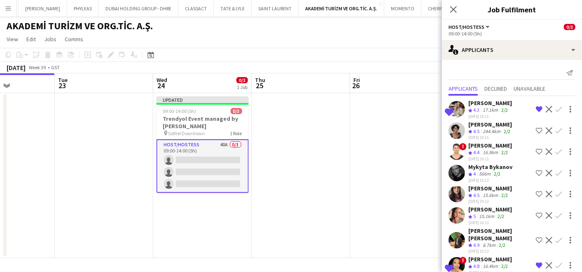
click at [502, 108] on div "2/2" at bounding box center [505, 110] width 10 height 7
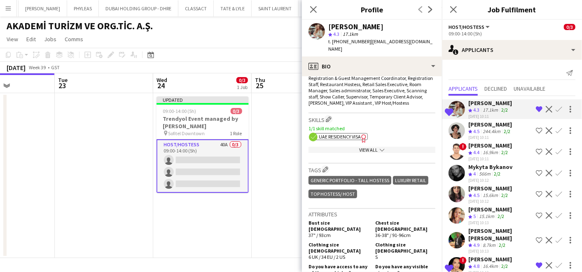
scroll to position [458, 0]
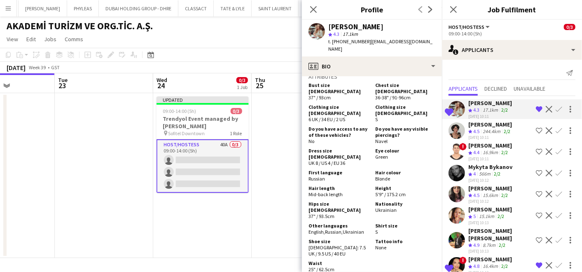
click at [536, 108] on app-icon "Remove crew from shortlist" at bounding box center [539, 109] width 7 height 7
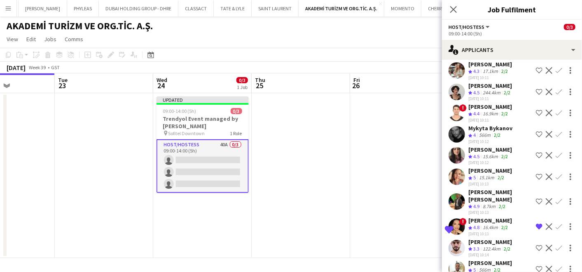
scroll to position [92, 0]
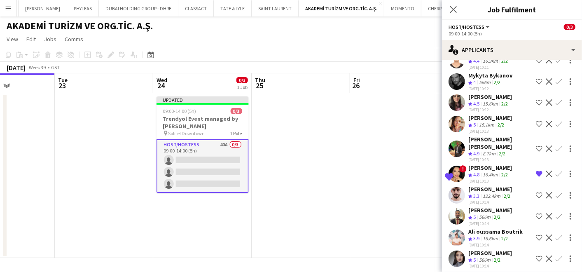
click at [536, 100] on app-icon "Shortlist crew" at bounding box center [539, 102] width 7 height 7
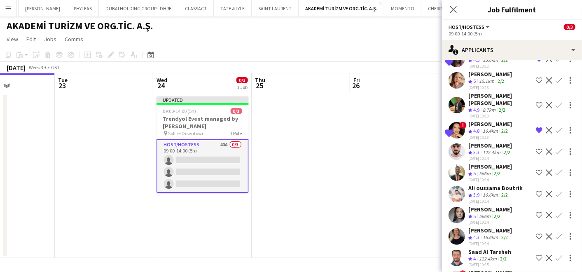
scroll to position [183, 0]
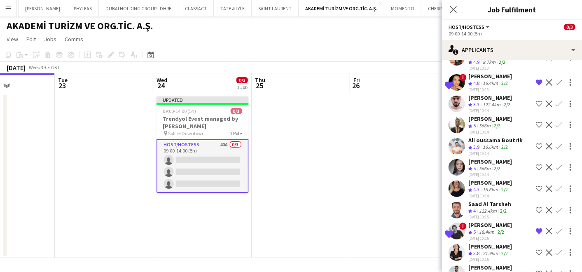
click at [495, 183] on div "[PERSON_NAME]" at bounding box center [491, 182] width 44 height 7
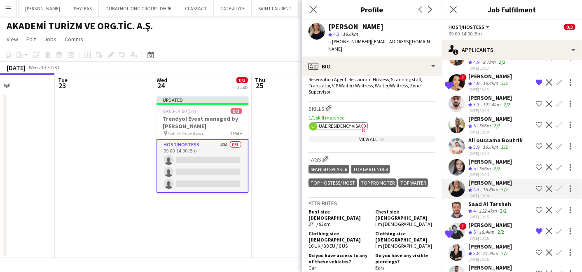
scroll to position [458, 0]
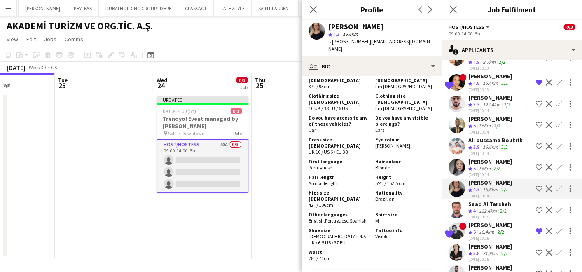
click at [536, 188] on app-icon "Shortlist crew" at bounding box center [539, 188] width 7 height 7
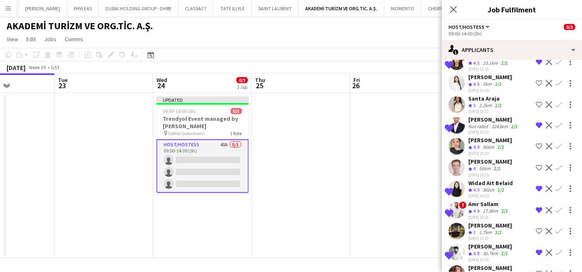
click at [491, 187] on div "Widad Ait Belaid" at bounding box center [491, 182] width 45 height 7
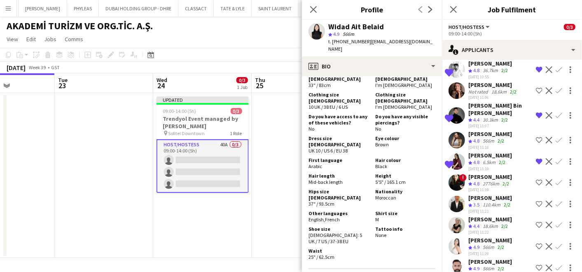
scroll to position [701, 0]
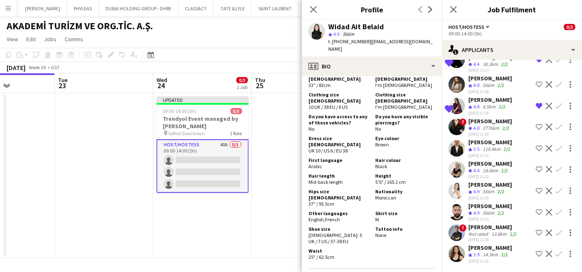
click at [480, 106] on span "4.8" at bounding box center [477, 106] width 6 height 6
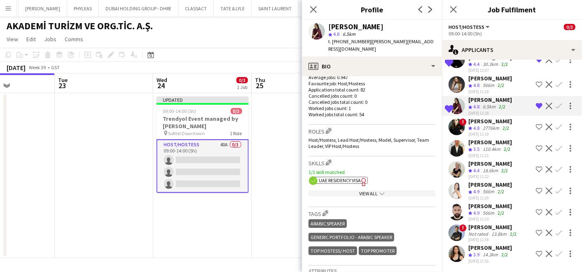
scroll to position [412, 0]
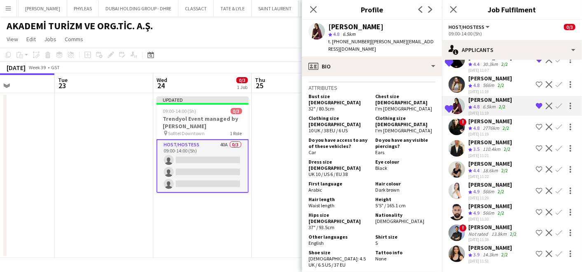
drag, startPoint x: 267, startPoint y: 183, endPoint x: 325, endPoint y: 146, distance: 69.2
click at [266, 183] on app-date-cell at bounding box center [301, 175] width 99 height 165
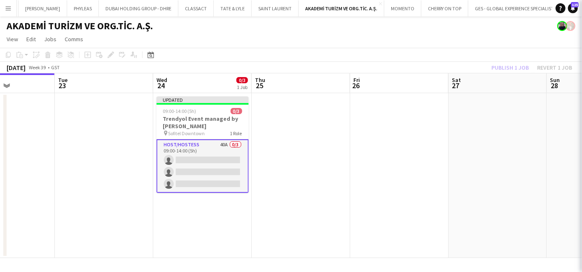
scroll to position [0, 0]
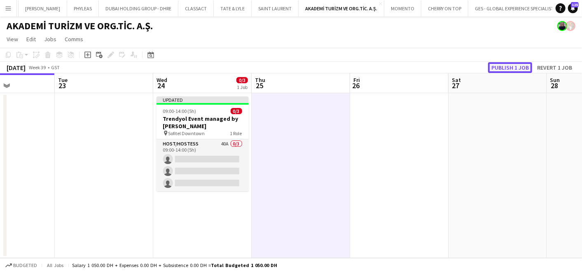
click at [508, 70] on button "Publish 1 job" at bounding box center [510, 67] width 44 height 11
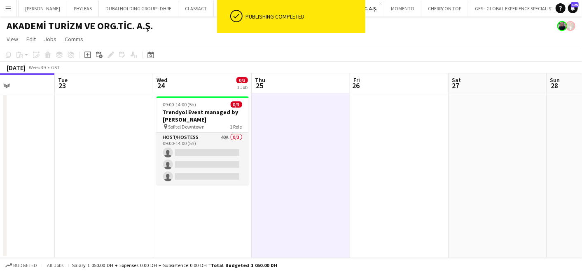
click at [216, 148] on app-card-role "Host/Hostess 40A 0/3 09:00-14:00 (5h) single-neutral-actions single-neutral-act…" at bounding box center [203, 159] width 92 height 52
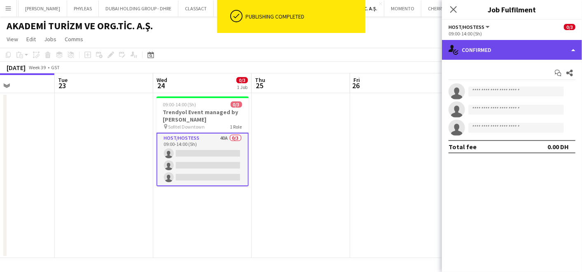
click at [482, 50] on div "single-neutral-actions-check-2 Confirmed" at bounding box center [512, 50] width 140 height 20
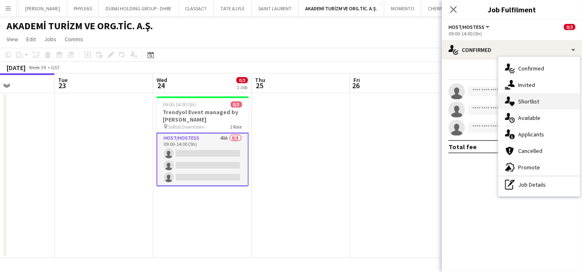
click at [527, 102] on span "Shortlist" at bounding box center [529, 101] width 21 height 7
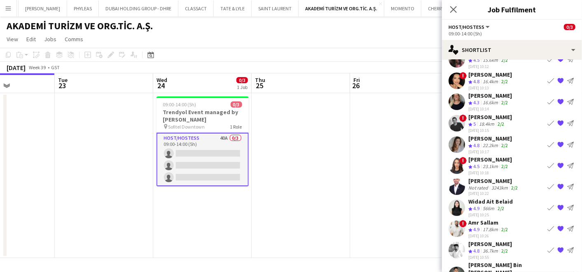
scroll to position [46, 0]
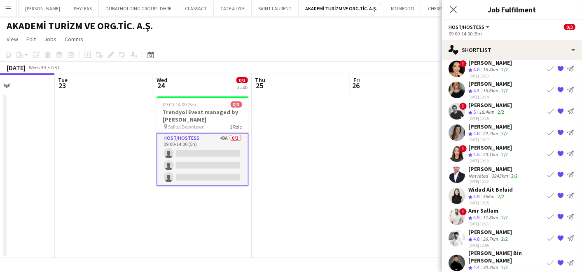
click at [558, 215] on app-icon "{{ spriteTitle }}" at bounding box center [561, 217] width 7 height 7
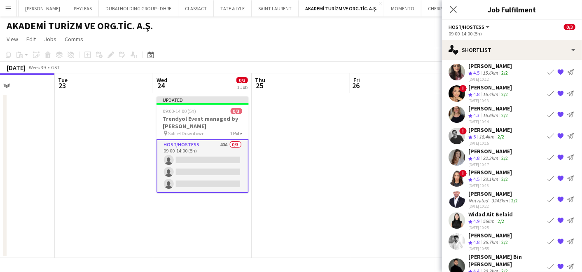
scroll to position [0, 0]
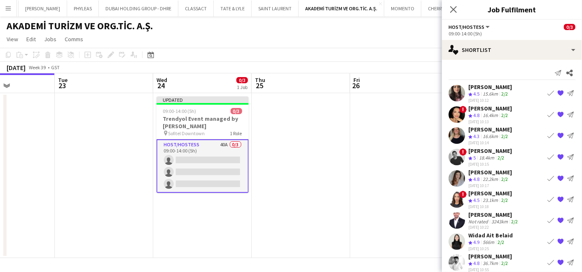
click at [558, 113] on app-icon "{{ spriteTitle }}" at bounding box center [561, 114] width 7 height 7
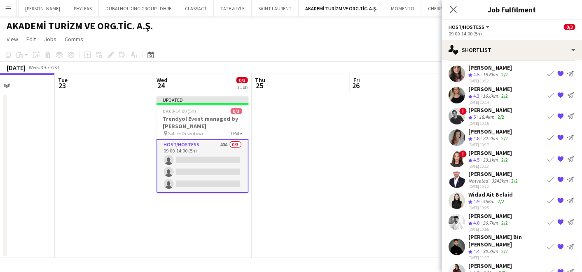
scroll to position [29, 0]
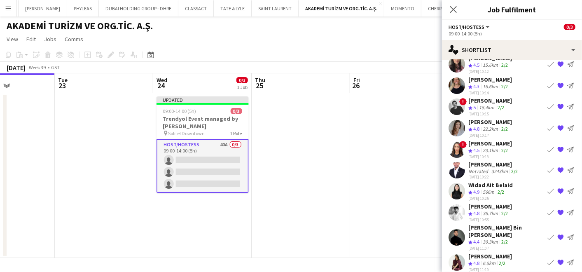
click at [558, 234] on app-icon "{{ spriteTitle }}" at bounding box center [561, 237] width 7 height 7
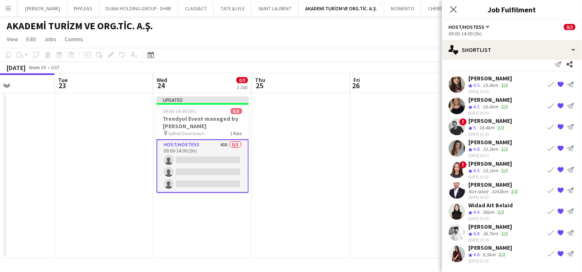
scroll to position [8, 0]
click at [477, 228] on div "[PERSON_NAME]" at bounding box center [491, 227] width 44 height 7
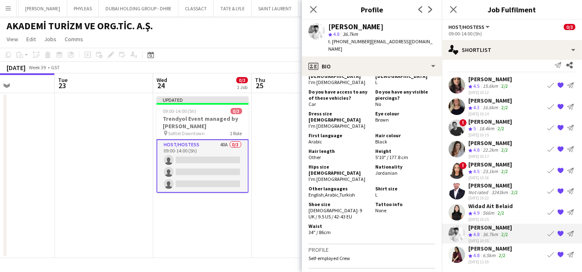
scroll to position [549, 0]
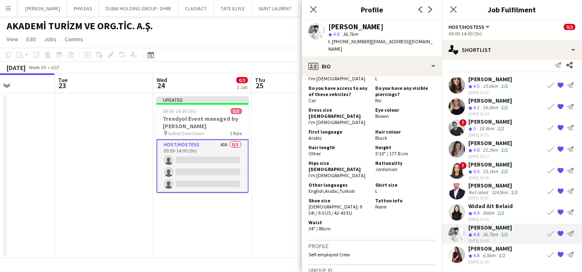
click at [487, 187] on div "[PERSON_NAME]" at bounding box center [494, 185] width 51 height 7
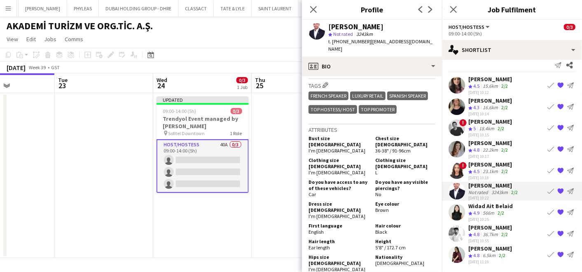
scroll to position [458, 0]
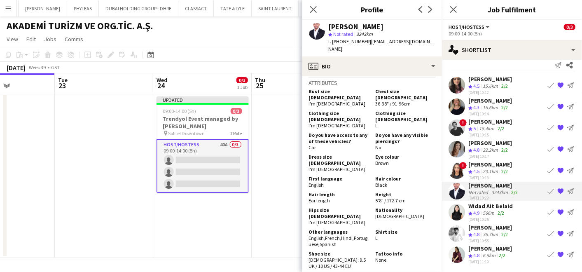
click at [485, 128] on div "18.4km" at bounding box center [487, 128] width 19 height 7
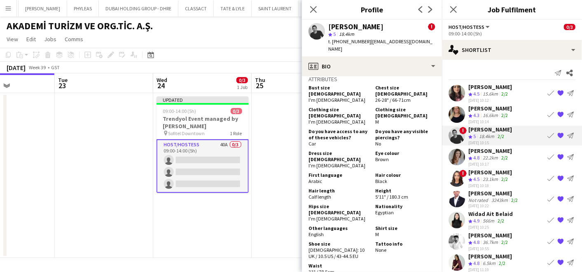
scroll to position [8, 0]
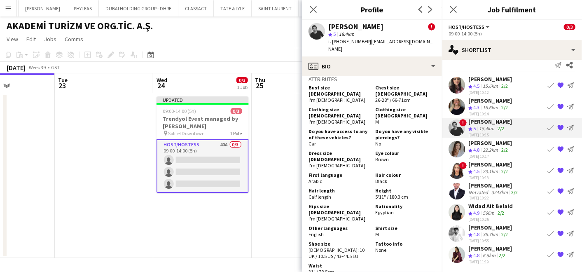
click at [504, 254] on app-skills-label "2/2" at bounding box center [502, 255] width 7 height 6
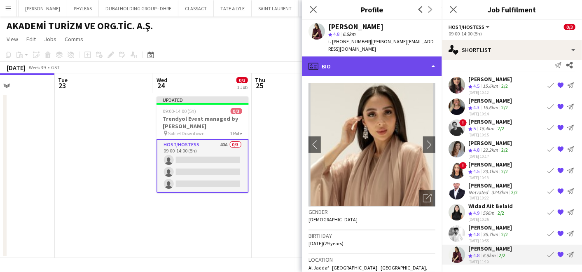
click at [369, 60] on div "profile Bio" at bounding box center [372, 66] width 140 height 20
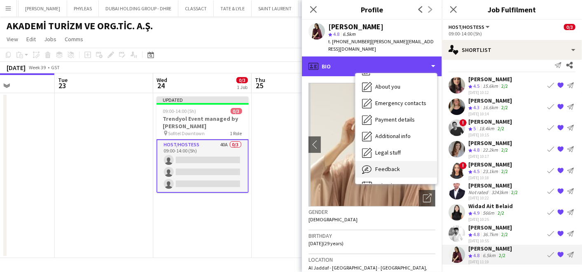
scroll to position [44, 0]
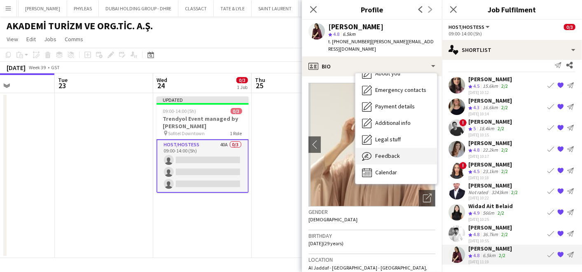
click at [398, 153] on div "Feedback Feedback" at bounding box center [397, 156] width 82 height 16
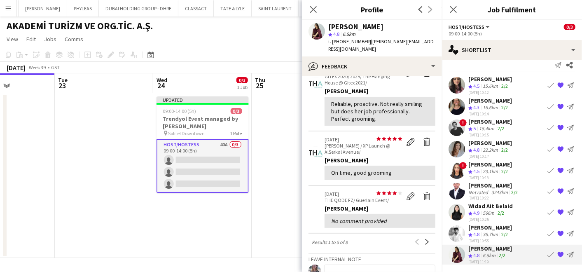
scroll to position [137, 0]
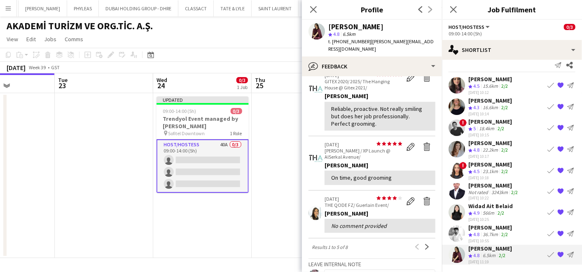
click at [558, 169] on app-icon "{{ spriteTitle }}" at bounding box center [561, 170] width 7 height 7
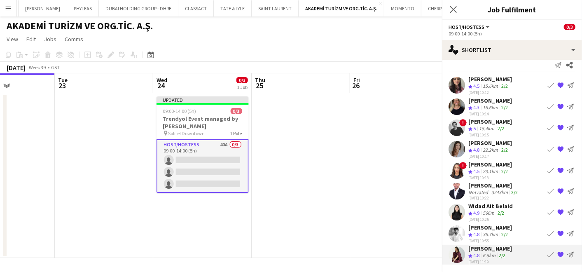
scroll to position [0, 0]
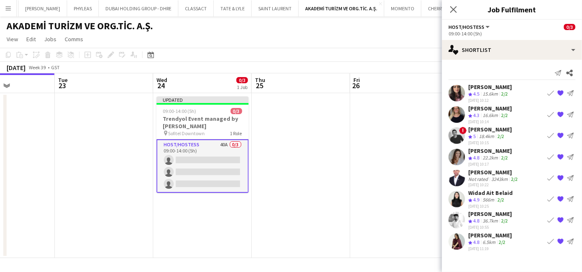
click at [486, 216] on div "[PERSON_NAME]" at bounding box center [491, 213] width 44 height 7
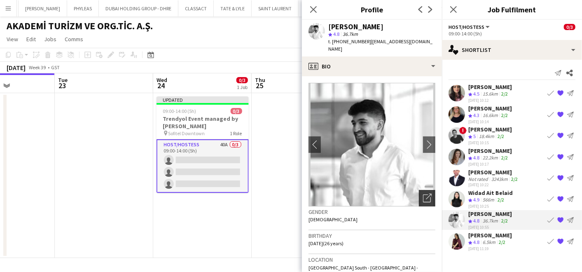
click at [419, 190] on div "Open photos pop-in" at bounding box center [427, 198] width 16 height 16
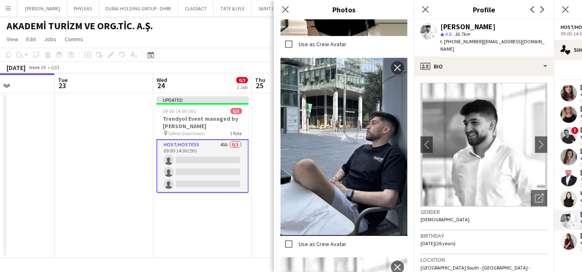
scroll to position [1181, 0]
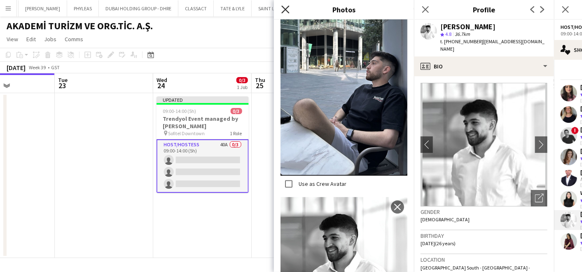
click at [287, 11] on icon at bounding box center [286, 9] width 8 height 8
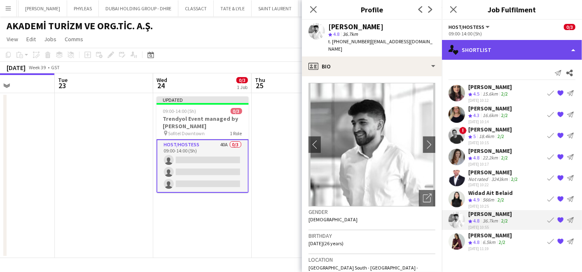
click at [510, 48] on div "single-neutral-actions-heart Shortlist" at bounding box center [512, 50] width 140 height 20
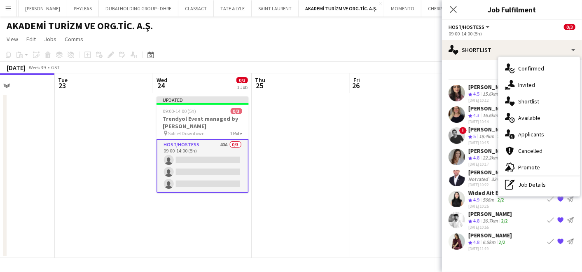
click at [371, 114] on app-date-cell at bounding box center [399, 175] width 99 height 165
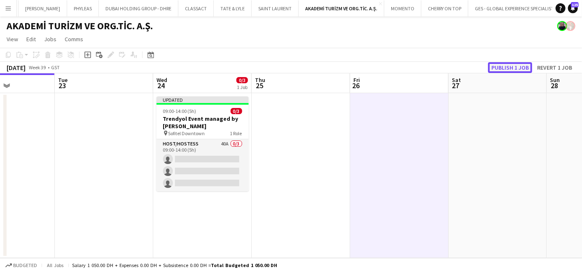
click at [519, 65] on button "Publish 1 job" at bounding box center [510, 67] width 44 height 11
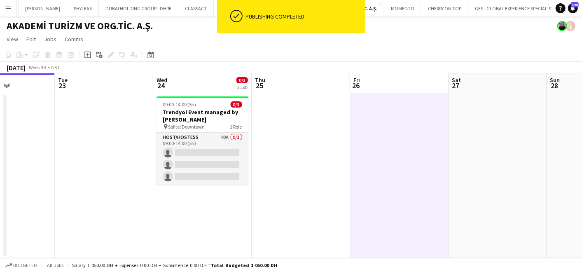
click at [186, 136] on app-card-role "Host/Hostess 40A 0/3 09:00-14:00 (5h) single-neutral-actions single-neutral-act…" at bounding box center [203, 159] width 92 height 52
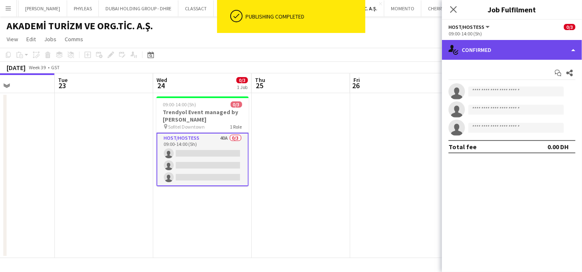
click at [487, 48] on div "single-neutral-actions-check-2 Confirmed" at bounding box center [512, 50] width 140 height 20
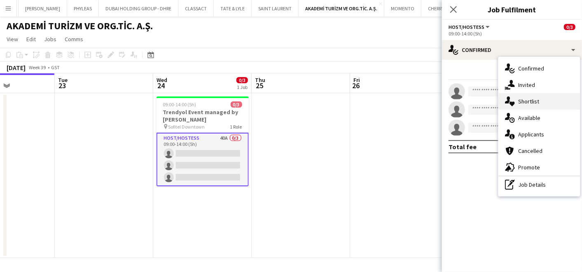
click at [529, 102] on span "Shortlist" at bounding box center [529, 101] width 21 height 7
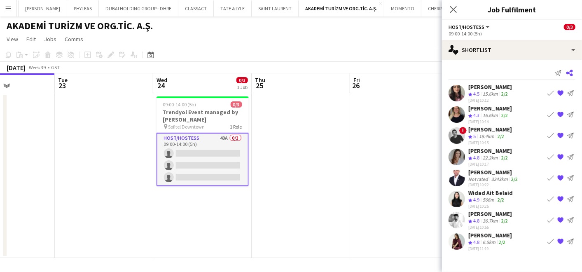
click at [566, 72] on app-icon "Share" at bounding box center [570, 73] width 12 height 12
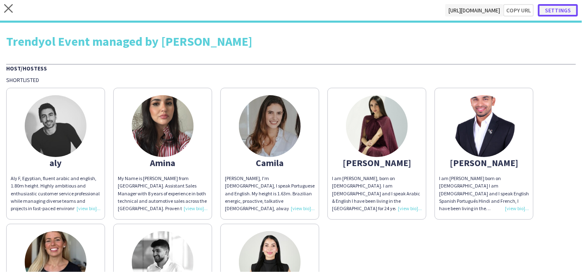
click at [561, 11] on button "Settings" at bounding box center [558, 10] width 40 height 12
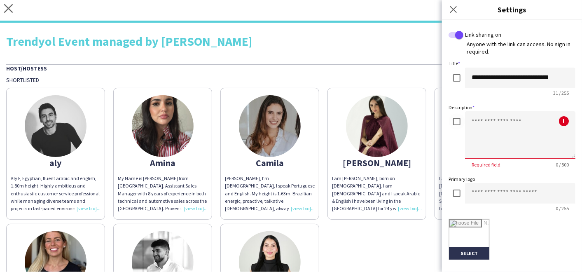
click at [500, 126] on textarea at bounding box center [520, 134] width 110 height 47
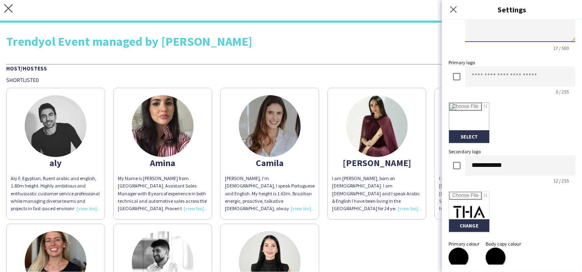
scroll to position [137, 0]
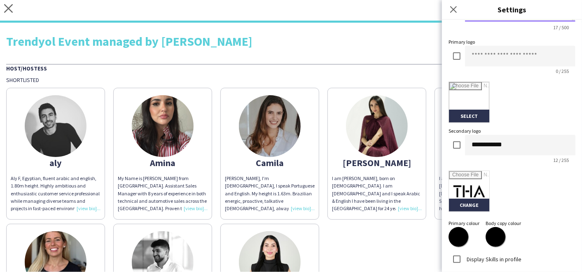
type textarea "**********"
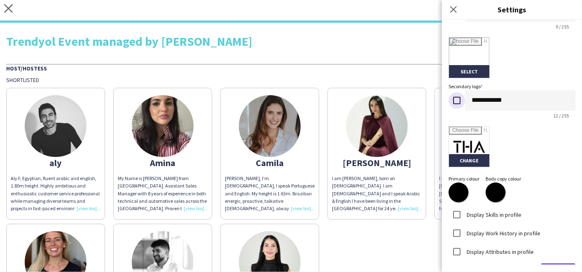
scroll to position [206, 0]
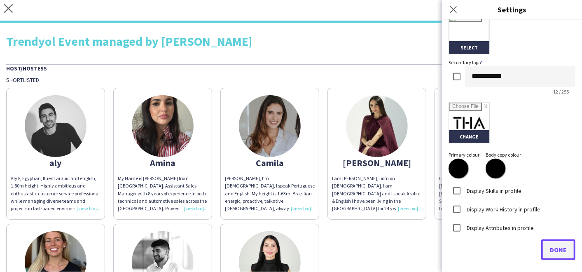
click at [550, 247] on span "Done" at bounding box center [558, 250] width 17 height 8
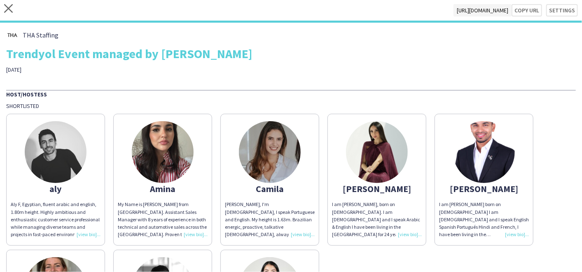
click at [374, 266] on div "aly Aly F, Egyptian, fluent arabic and english, 1.80m height. Highly ambitious …" at bounding box center [291, 246] width 570 height 272
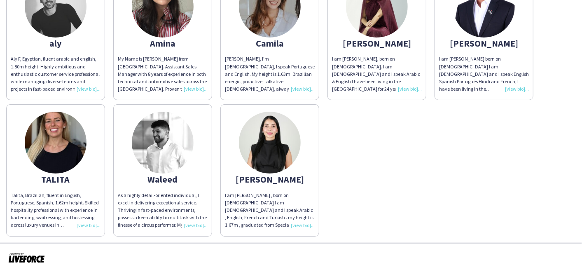
scroll to position [0, 0]
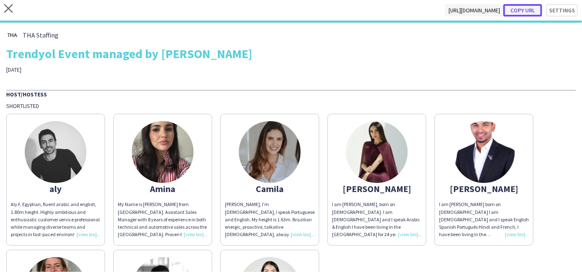
click at [530, 11] on button "Copy url" at bounding box center [523, 10] width 39 height 12
click at [7, 9] on icon at bounding box center [8, 8] width 9 height 9
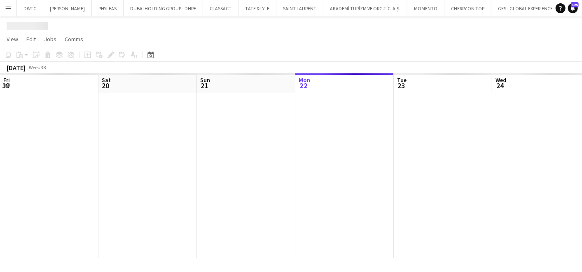
scroll to position [0, 197]
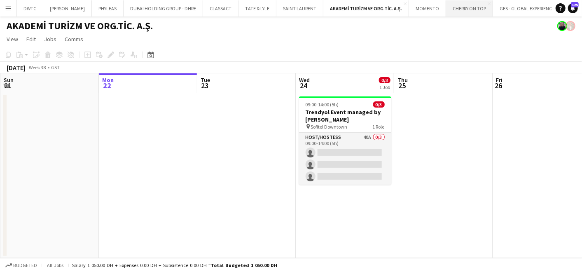
click at [467, 11] on button "CHERRY ON TOP Close" at bounding box center [469, 8] width 47 height 16
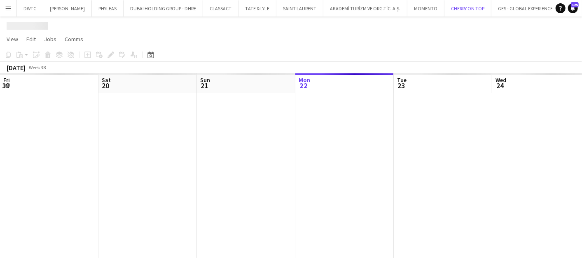
scroll to position [0, 197]
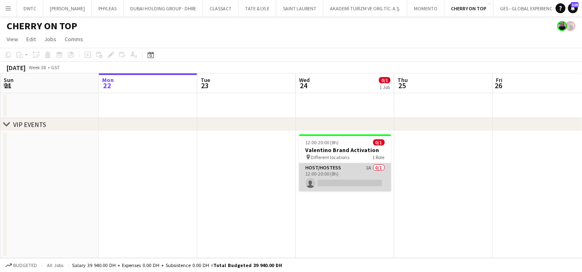
click at [340, 172] on app-card-role "Host/Hostess 1A 0/1 12:00-20:00 (8h) single-neutral-actions" at bounding box center [345, 177] width 92 height 28
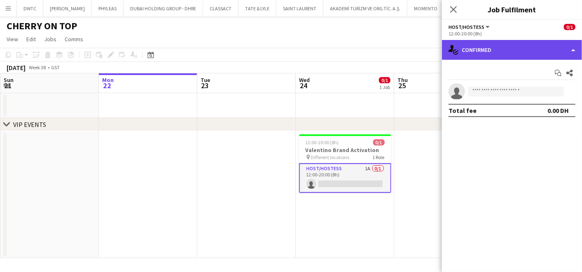
click at [494, 52] on div "single-neutral-actions-check-2 Confirmed" at bounding box center [512, 50] width 140 height 20
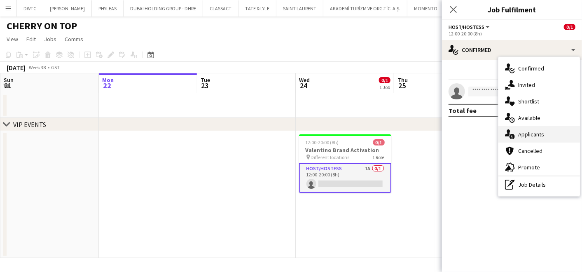
click at [524, 135] on span "Applicants" at bounding box center [532, 134] width 26 height 7
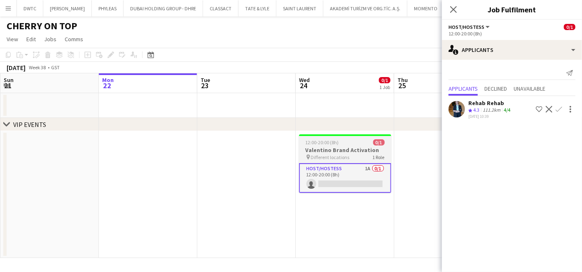
click at [342, 138] on app-job-card "12:00-20:00 (8h) 0/1 Valentino Brand Activation pin Different locations 1 Role …" at bounding box center [345, 163] width 92 height 59
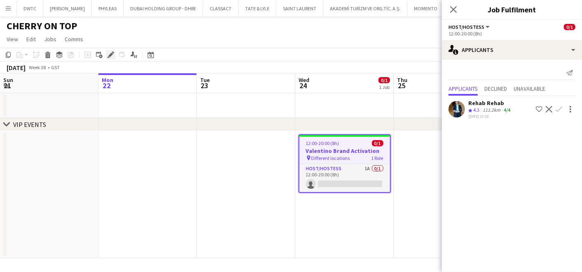
click at [108, 54] on icon "Edit" at bounding box center [111, 55] width 7 height 7
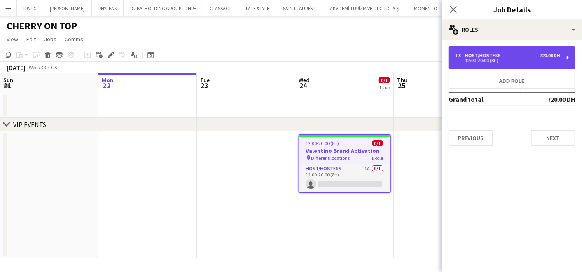
click at [480, 52] on div "1 x Host/Hostess 720.00 DH 12:00-20:00 (8h)" at bounding box center [512, 57] width 127 height 23
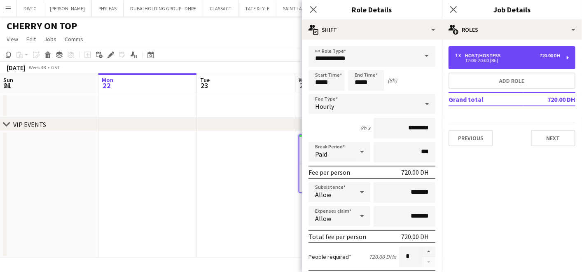
scroll to position [241, 0]
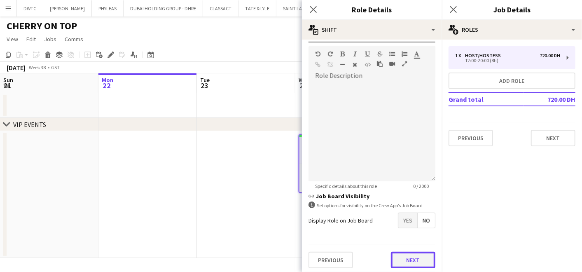
click at [405, 259] on button "Next" at bounding box center [413, 260] width 45 height 16
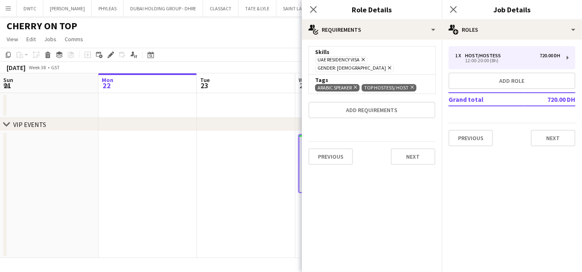
scroll to position [0, 0]
click at [413, 86] on icon at bounding box center [412, 87] width 3 height 3
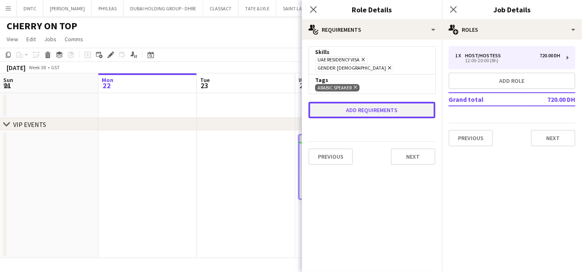
click at [364, 102] on button "Add requirements" at bounding box center [372, 110] width 127 height 16
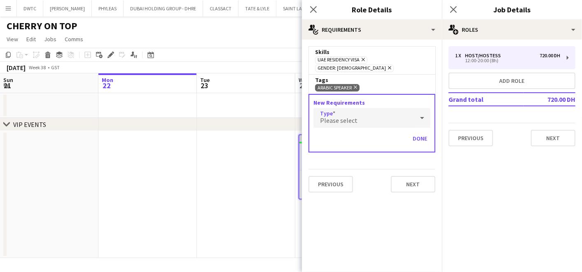
click at [365, 108] on div "Please select" at bounding box center [364, 118] width 101 height 20
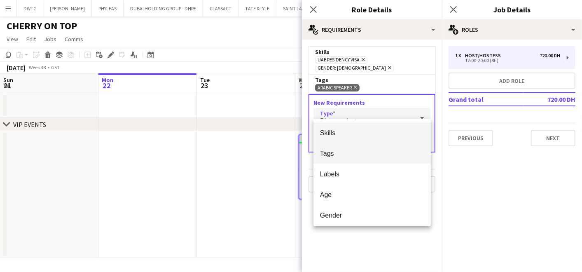
click at [359, 153] on span "Tags" at bounding box center [372, 154] width 104 height 8
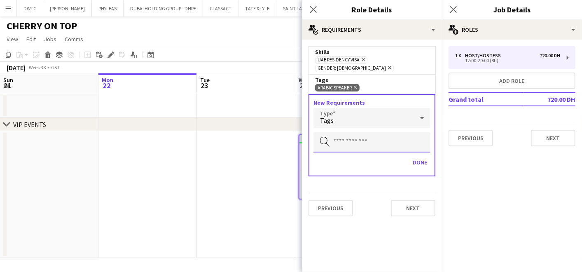
click at [357, 135] on input "text" at bounding box center [372, 142] width 117 height 21
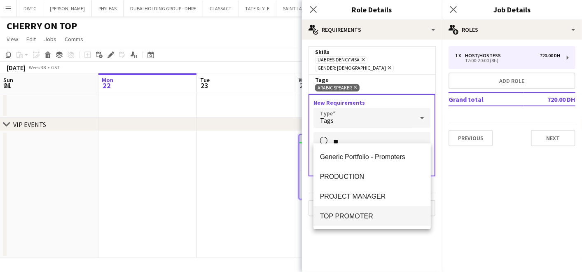
type input "**"
click at [354, 223] on mat-option "TOP PROMOTER" at bounding box center [372, 216] width 117 height 20
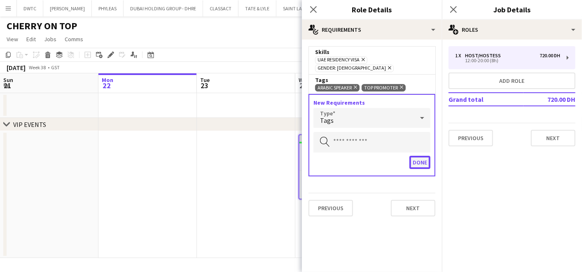
click at [420, 156] on button "Done" at bounding box center [420, 162] width 21 height 13
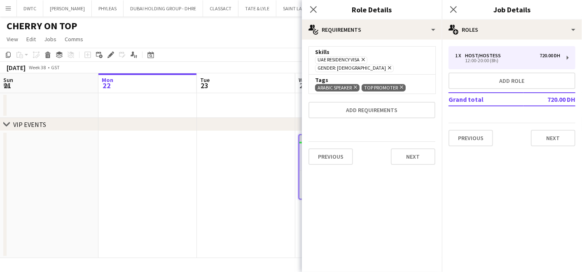
click at [210, 171] on app-date-cell at bounding box center [246, 194] width 99 height 127
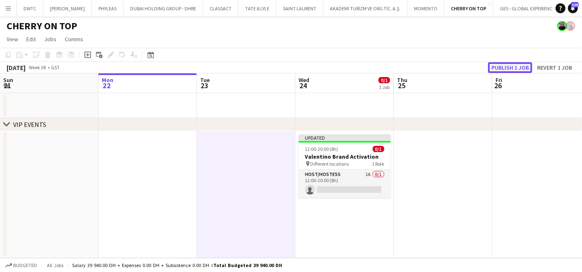
click at [503, 65] on button "Publish 1 job" at bounding box center [510, 67] width 44 height 11
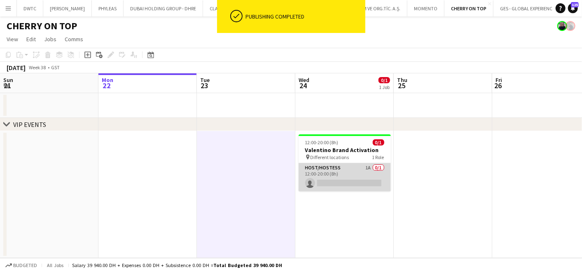
click at [343, 173] on app-card-role "Host/Hostess 1A 0/1 12:00-20:00 (8h) single-neutral-actions" at bounding box center [345, 177] width 92 height 28
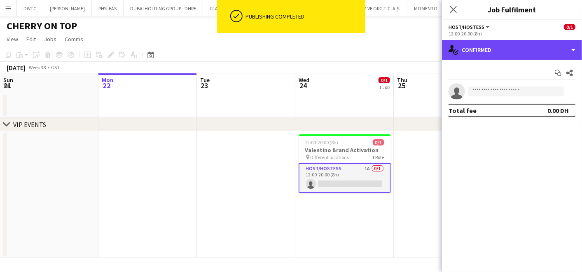
drag, startPoint x: 487, startPoint y: 48, endPoint x: 491, endPoint y: 67, distance: 19.3
click at [487, 47] on div "single-neutral-actions-check-2 Confirmed" at bounding box center [512, 50] width 140 height 20
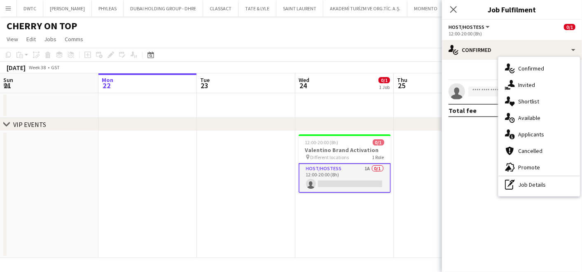
click at [513, 164] on icon "advertising-megaphone" at bounding box center [510, 167] width 10 height 10
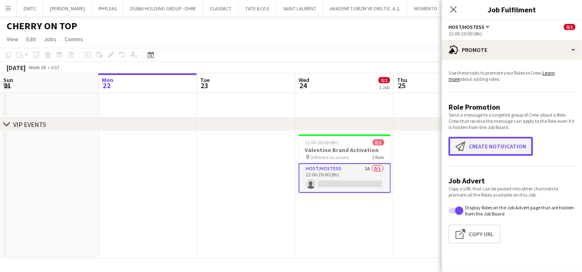
click at [497, 152] on button "Create notification Create notification" at bounding box center [491, 146] width 85 height 19
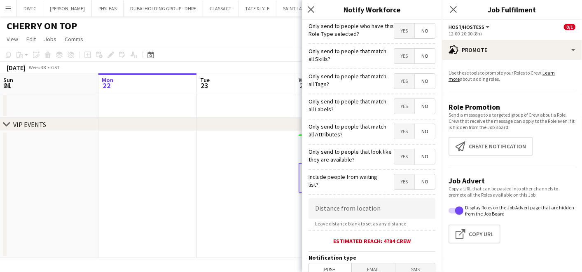
click at [395, 54] on span "Yes" at bounding box center [404, 56] width 20 height 15
click at [403, 80] on span "Yes" at bounding box center [404, 81] width 20 height 15
click at [396, 102] on span "Yes" at bounding box center [404, 106] width 20 height 15
click at [397, 130] on span "Yes" at bounding box center [404, 131] width 20 height 15
click at [399, 156] on span "Yes" at bounding box center [404, 156] width 20 height 15
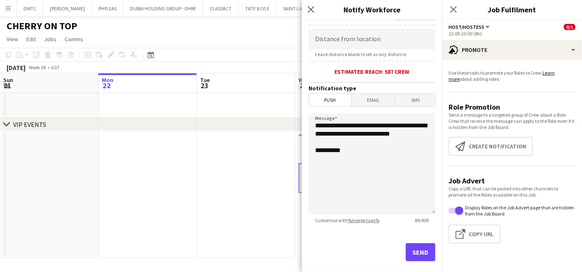
scroll to position [178, 0]
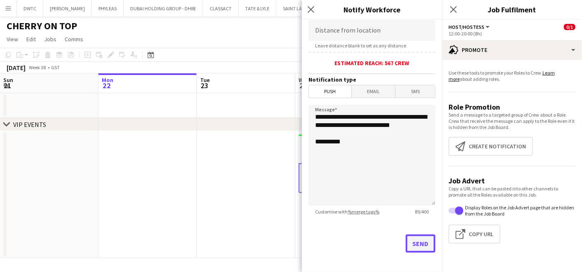
click at [410, 239] on button "Send" at bounding box center [421, 244] width 30 height 18
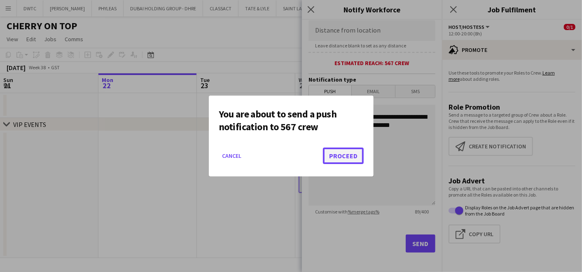
click at [344, 149] on button "Proceed" at bounding box center [343, 156] width 41 height 16
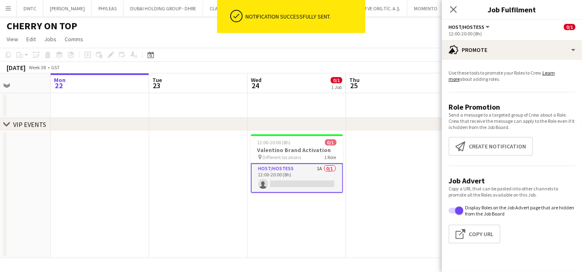
drag, startPoint x: 260, startPoint y: 175, endPoint x: 196, endPoint y: 175, distance: 63.9
click at [196, 175] on app-calendar-viewport "Fri 19 Sat 20 Sun 21 Mon 22 Tue 23 Wed 24 0/1 1 Job Thu 25 Fri 26 Sat 27 Sun 28…" at bounding box center [291, 165] width 582 height 185
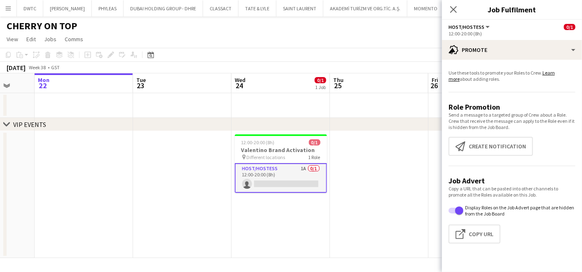
click at [303, 169] on app-card-role "Host/Hostess 1A 0/1 12:00-20:00 (8h) single-neutral-actions" at bounding box center [281, 178] width 92 height 30
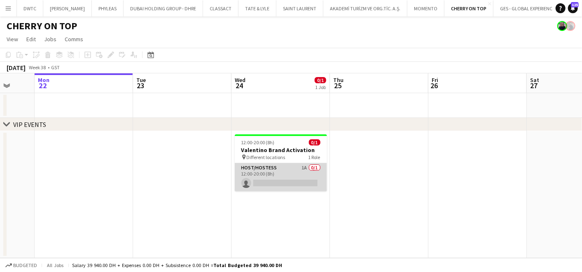
click at [307, 174] on app-card-role "Host/Hostess 1A 0/1 12:00-20:00 (8h) single-neutral-actions" at bounding box center [281, 177] width 92 height 28
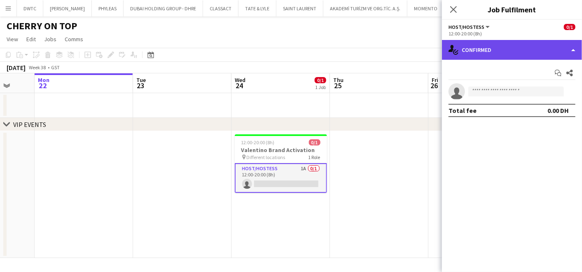
click at [475, 45] on div "single-neutral-actions-check-2 Confirmed" at bounding box center [512, 50] width 140 height 20
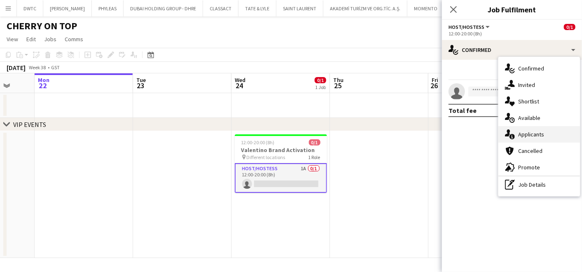
click at [532, 134] on span "Applicants" at bounding box center [532, 134] width 26 height 7
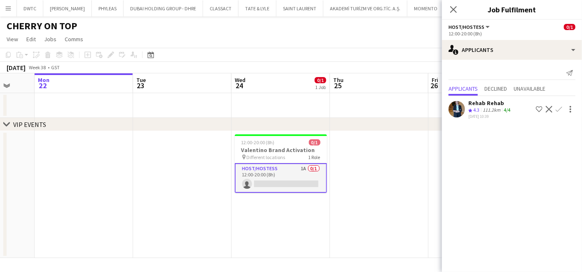
click at [536, 107] on app-icon "Shortlist crew" at bounding box center [539, 109] width 7 height 7
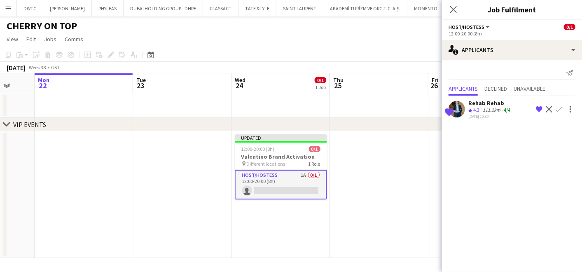
click at [498, 108] on div "111.2km" at bounding box center [491, 110] width 21 height 7
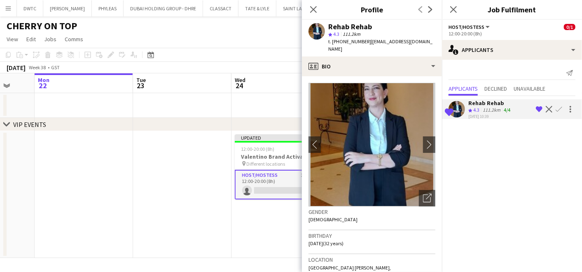
click at [539, 109] on app-icon "Remove crew from shortlist" at bounding box center [539, 109] width 7 height 7
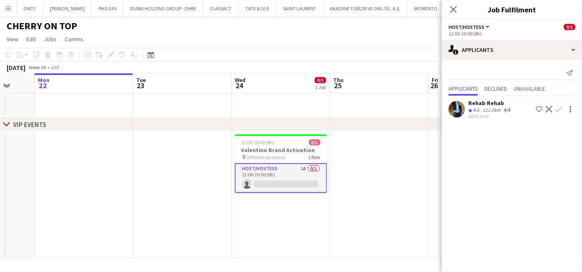
scroll to position [0, 261]
click at [344, 173] on app-date-cell at bounding box center [380, 194] width 99 height 127
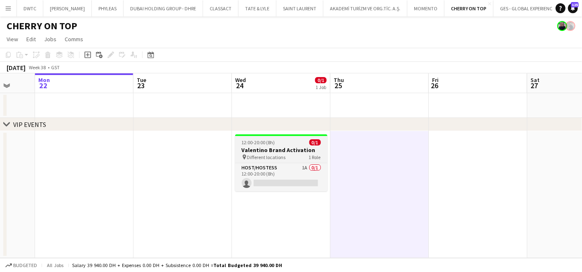
click at [291, 148] on h3 "Valentino Brand Activation" at bounding box center [281, 149] width 92 height 7
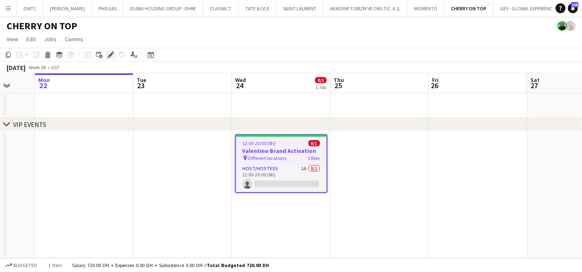
click at [108, 56] on icon at bounding box center [110, 55] width 5 height 5
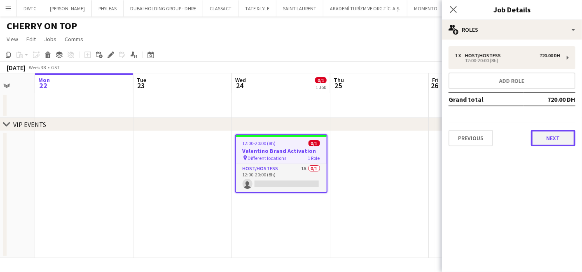
click at [538, 137] on button "Next" at bounding box center [553, 138] width 45 height 16
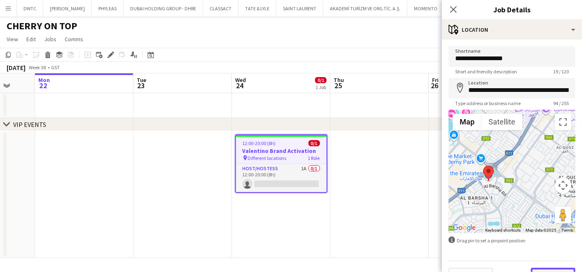
click at [551, 271] on button "Next" at bounding box center [553, 276] width 45 height 16
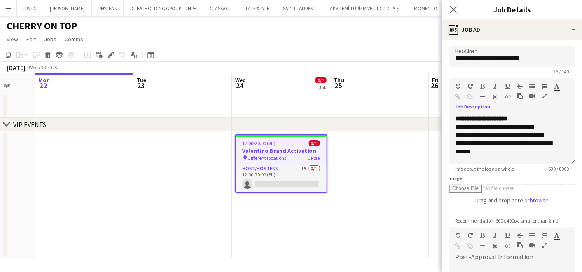
click at [544, 96] on icon "button" at bounding box center [544, 96] width 5 height 6
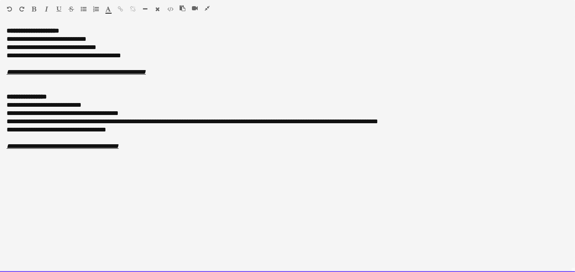
click at [109, 145] on icon "**********" at bounding box center [63, 146] width 112 height 6
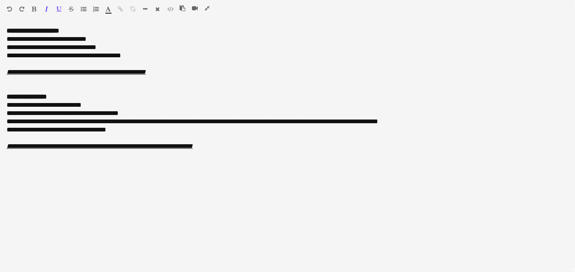
click at [205, 6] on icon "button" at bounding box center [207, 8] width 5 height 6
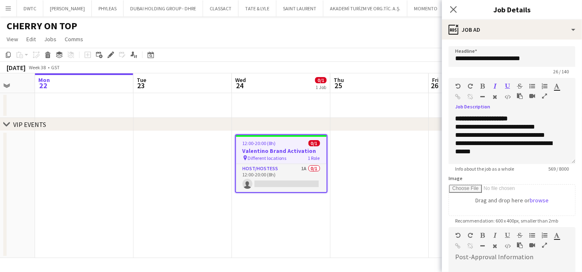
click at [188, 151] on app-date-cell at bounding box center [183, 194] width 99 height 127
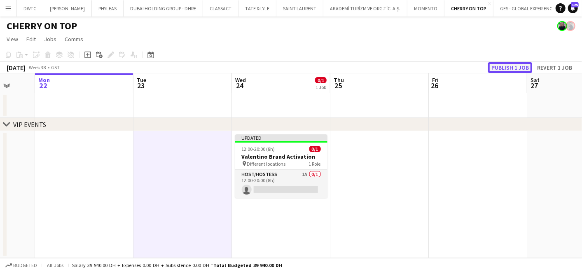
click at [510, 64] on button "Publish 1 job" at bounding box center [510, 67] width 44 height 11
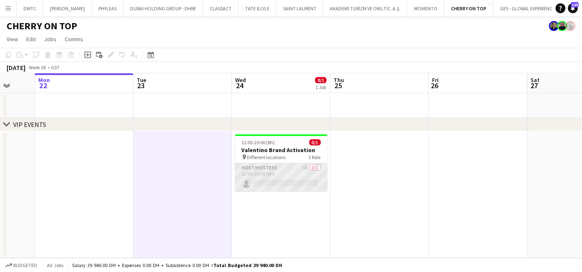
click at [288, 172] on app-card-role "Host/Hostess 7A 0/1 12:00-20:00 (8h) single-neutral-actions" at bounding box center [281, 177] width 92 height 28
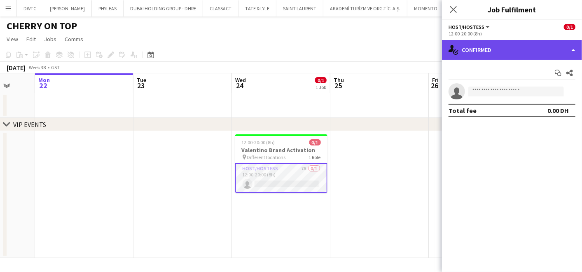
click at [488, 57] on div "single-neutral-actions-check-2 Confirmed" at bounding box center [512, 50] width 140 height 20
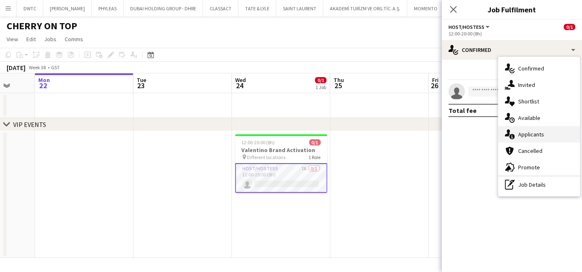
click at [546, 129] on div "single-neutral-actions-information Applicants" at bounding box center [540, 134] width 82 height 16
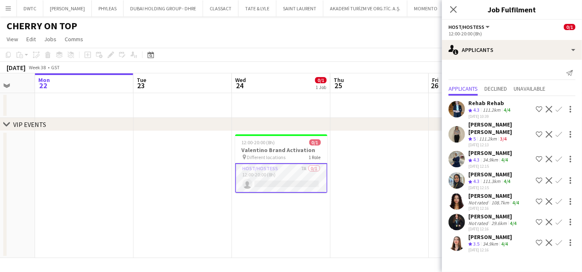
click at [479, 136] on div "111.2km" at bounding box center [488, 139] width 21 height 7
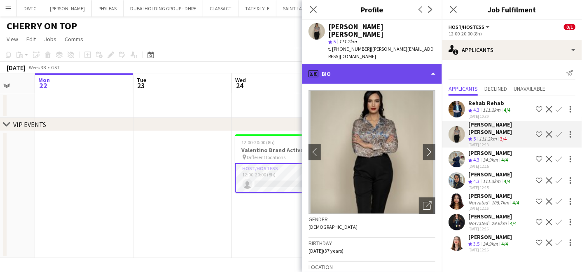
click at [362, 66] on div "profile Bio" at bounding box center [372, 74] width 140 height 20
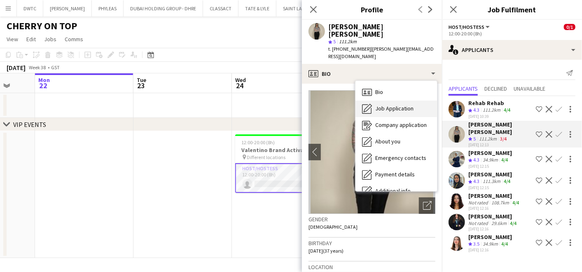
click at [381, 105] on span "Job Application" at bounding box center [395, 108] width 38 height 7
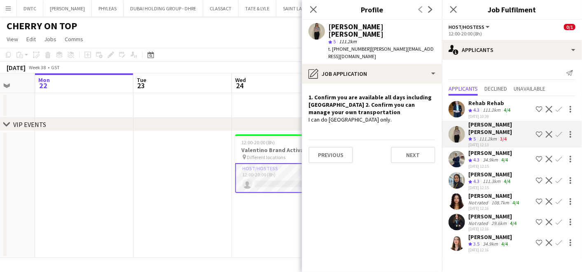
click at [491, 149] on div "[PERSON_NAME]" at bounding box center [491, 152] width 44 height 7
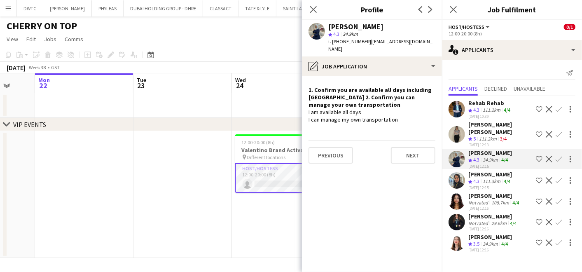
click at [485, 178] on div "111.3km" at bounding box center [491, 181] width 21 height 7
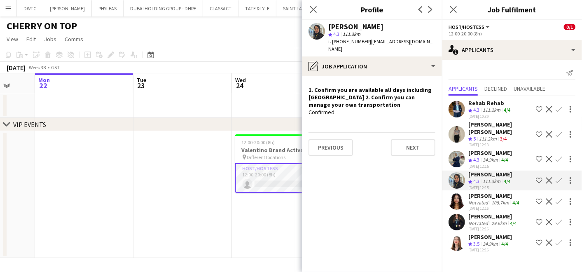
click at [480, 206] on div "[DATE] 12:16" at bounding box center [495, 208] width 52 height 5
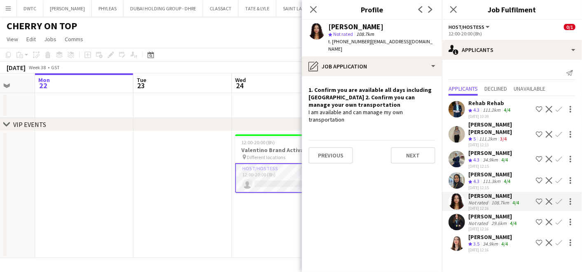
click at [480, 220] on div "Not rated" at bounding box center [479, 223] width 21 height 6
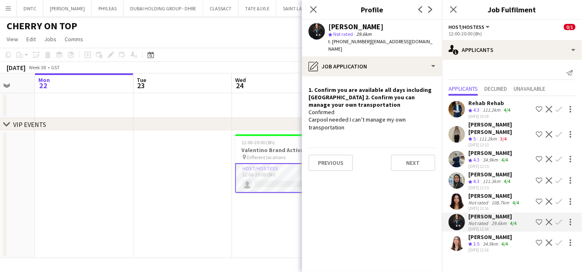
click at [480, 241] on span "3.5" at bounding box center [477, 244] width 6 height 6
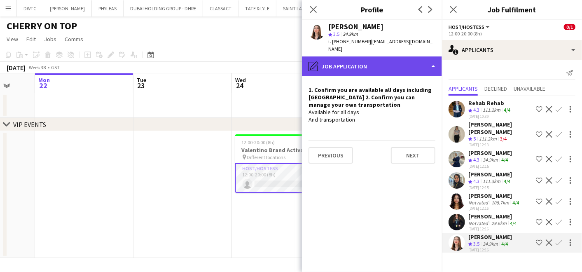
click at [360, 61] on div "pencil4 Job Application" at bounding box center [372, 66] width 140 height 20
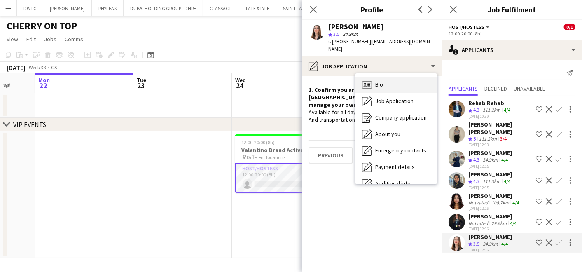
click at [392, 77] on div "Bio Bio" at bounding box center [397, 85] width 82 height 16
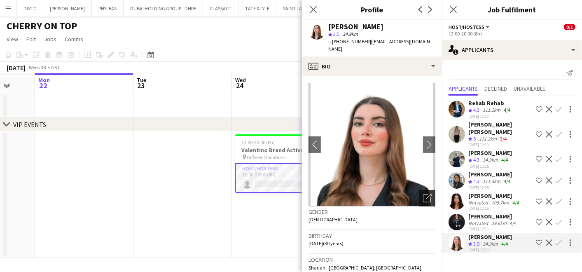
click at [424, 194] on icon "Open photos pop-in" at bounding box center [427, 198] width 9 height 9
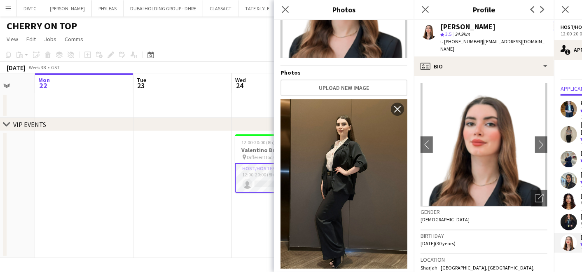
scroll to position [0, 0]
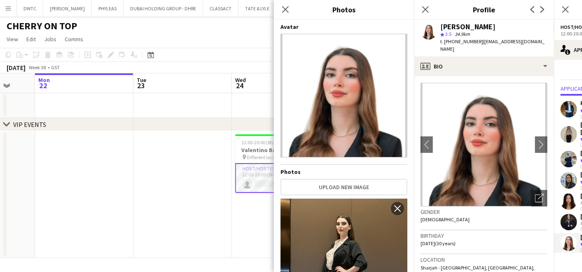
click at [194, 196] on app-date-cell at bounding box center [183, 194] width 99 height 127
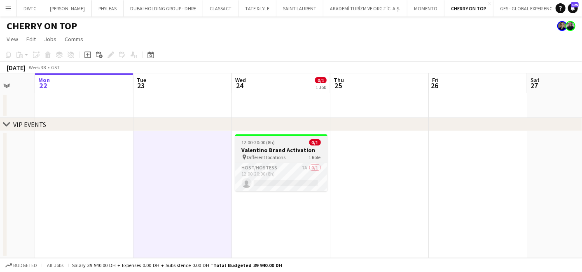
click at [270, 152] on h3 "Valentino Brand Activation" at bounding box center [281, 149] width 92 height 7
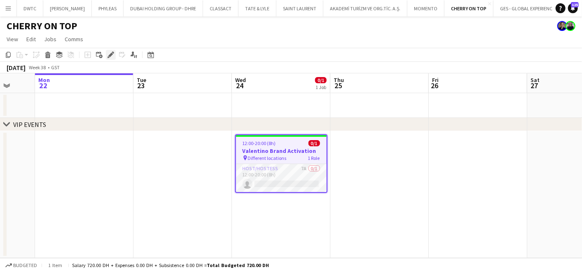
click at [110, 58] on div "Edit" at bounding box center [111, 55] width 10 height 10
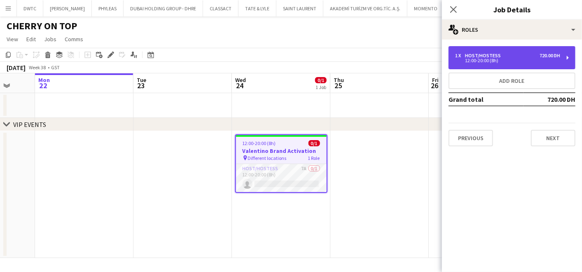
drag, startPoint x: 463, startPoint y: 53, endPoint x: 464, endPoint y: 66, distance: 13.2
click at [465, 54] on div "1 x" at bounding box center [460, 56] width 10 height 6
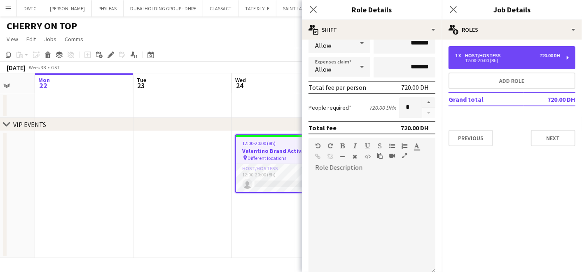
scroll to position [241, 0]
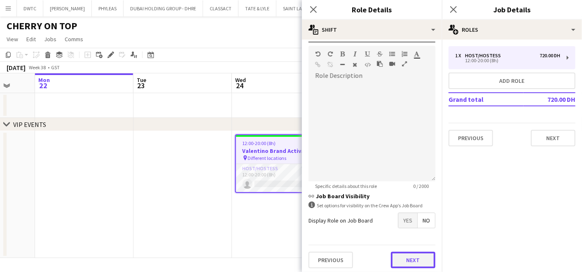
click at [403, 256] on button "Next" at bounding box center [413, 260] width 45 height 16
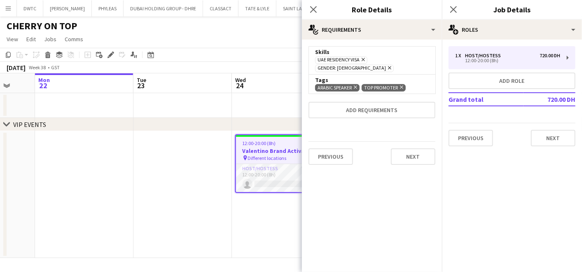
scroll to position [0, 0]
click at [405, 84] on span "TOP PROMOTER Remove" at bounding box center [384, 87] width 44 height 7
click at [400, 85] on icon "Remove" at bounding box center [400, 87] width 5 height 5
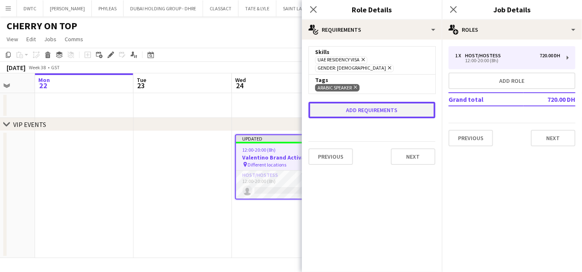
click at [376, 102] on button "Add requirements" at bounding box center [372, 110] width 127 height 16
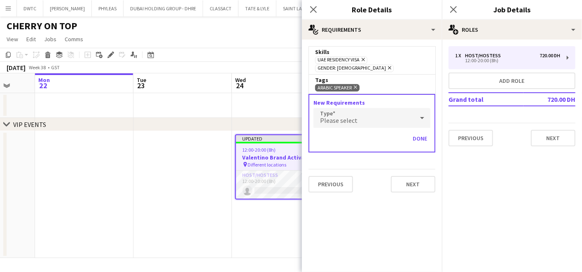
click at [374, 109] on div "Please select" at bounding box center [364, 118] width 101 height 20
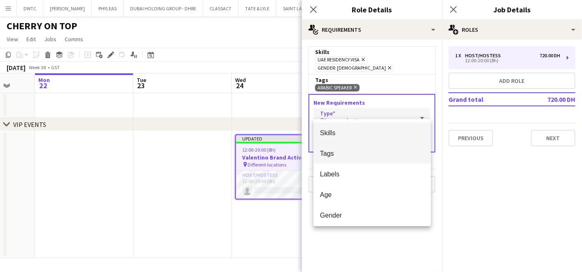
click at [350, 148] on mat-option "Tags" at bounding box center [372, 153] width 117 height 21
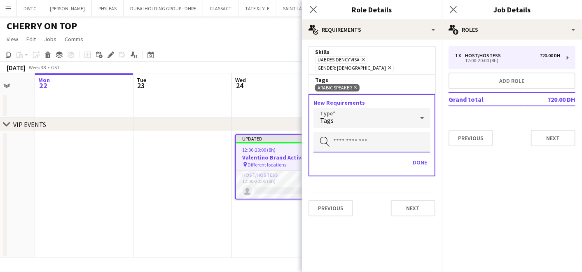
click at [345, 132] on input "text" at bounding box center [372, 142] width 117 height 21
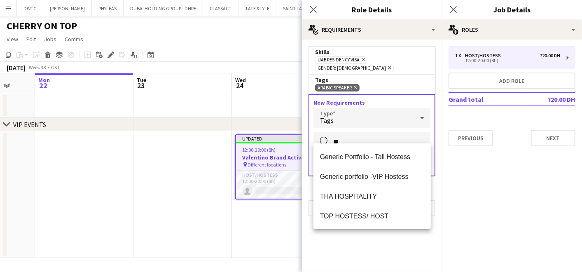
type input "**"
click at [353, 211] on mat-option "TOP HOSTESS/ HOST" at bounding box center [372, 216] width 117 height 20
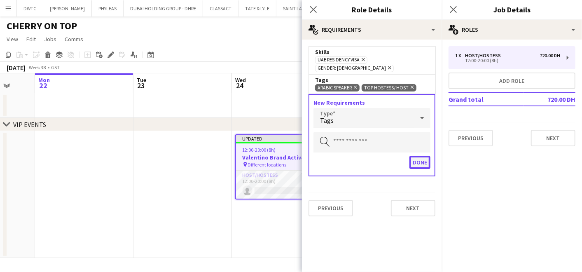
click at [416, 156] on button "Done" at bounding box center [420, 162] width 21 height 13
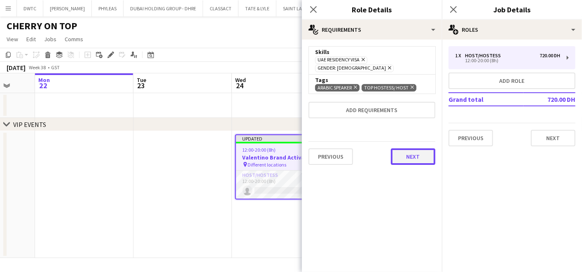
click at [409, 148] on button "Next" at bounding box center [413, 156] width 45 height 16
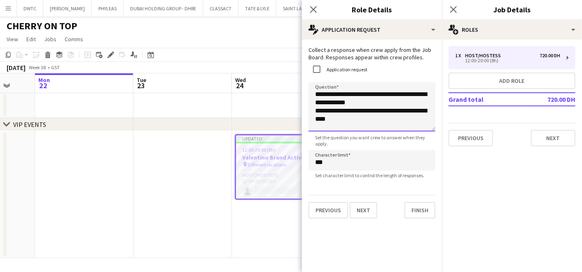
click at [389, 99] on textarea "**********" at bounding box center [372, 106] width 127 height 49
click at [326, 110] on textarea "**********" at bounding box center [372, 106] width 127 height 49
drag, startPoint x: 387, startPoint y: 119, endPoint x: 344, endPoint y: 123, distance: 43.9
click at [344, 123] on textarea "**********" at bounding box center [372, 106] width 127 height 49
drag, startPoint x: 387, startPoint y: 104, endPoint x: 315, endPoint y: 102, distance: 73.0
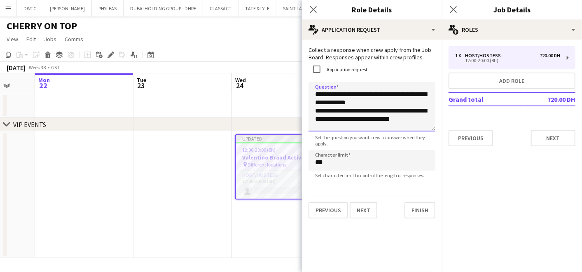
click at [315, 102] on textarea "**********" at bounding box center [372, 106] width 127 height 49
type textarea "**********"
click at [414, 208] on button "Finish" at bounding box center [420, 210] width 31 height 16
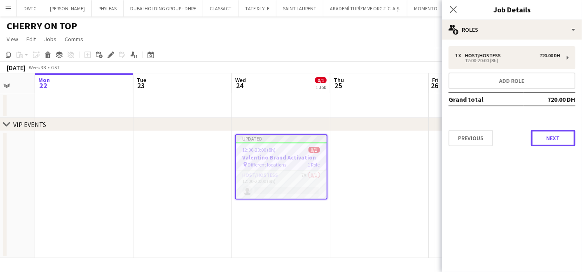
click at [552, 136] on button "Next" at bounding box center [553, 138] width 45 height 16
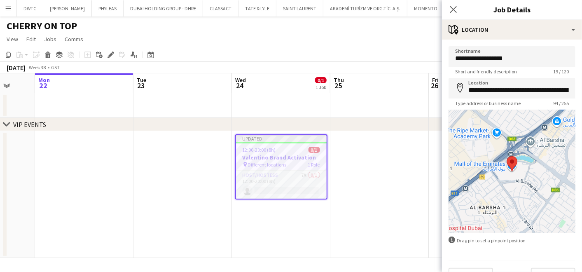
scroll to position [18, 0]
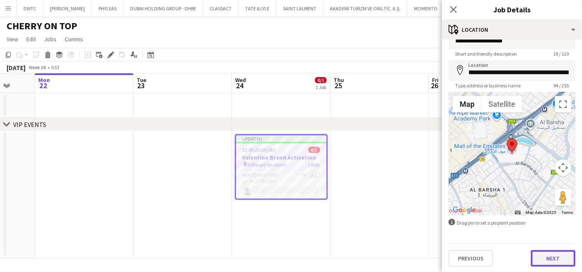
click at [535, 256] on button "Next" at bounding box center [553, 258] width 45 height 16
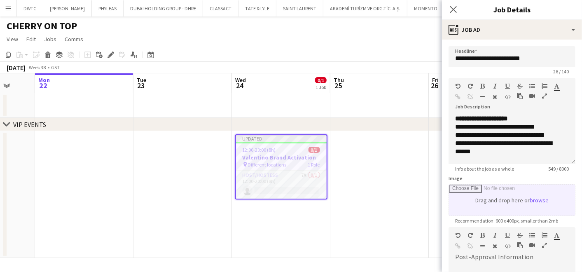
scroll to position [0, 0]
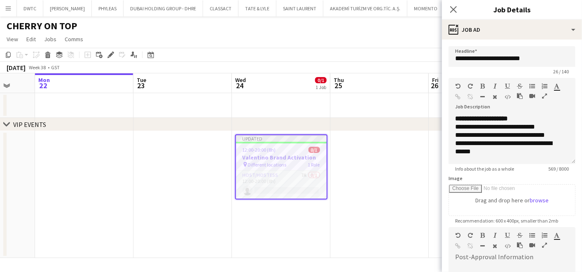
click at [544, 95] on icon "button" at bounding box center [544, 96] width 5 height 6
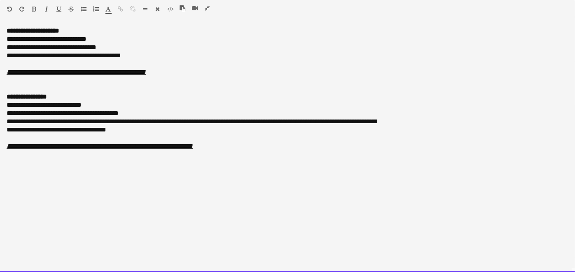
click at [105, 72] on icon "**********" at bounding box center [76, 72] width 139 height 6
drag, startPoint x: 208, startPoint y: 68, endPoint x: 153, endPoint y: 73, distance: 55.0
click at [153, 73] on div "**********" at bounding box center [287, 149] width 575 height 245
click at [168, 75] on icon "**********" at bounding box center [88, 72] width 162 height 6
drag, startPoint x: 212, startPoint y: 73, endPoint x: 132, endPoint y: 73, distance: 80.4
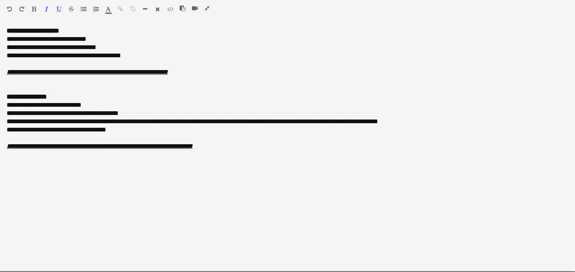
click at [132, 73] on div "**********" at bounding box center [288, 72] width 562 height 8
click at [168, 73] on div "**********" at bounding box center [288, 72] width 562 height 8
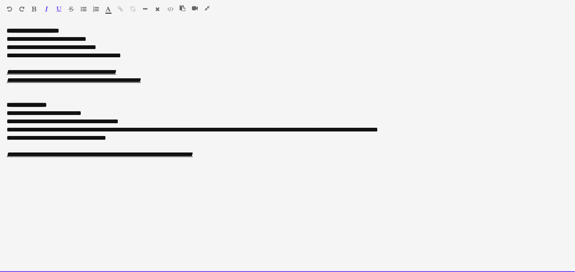
click at [125, 45] on div "**********" at bounding box center [288, 47] width 562 height 8
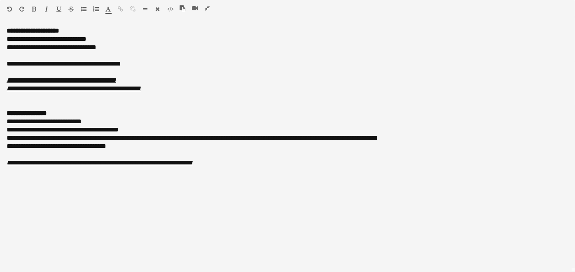
click at [208, 7] on icon "button" at bounding box center [207, 8] width 5 height 6
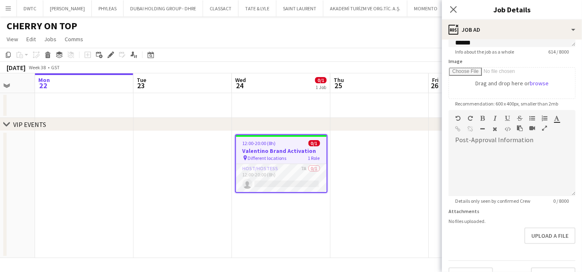
scroll to position [134, 0]
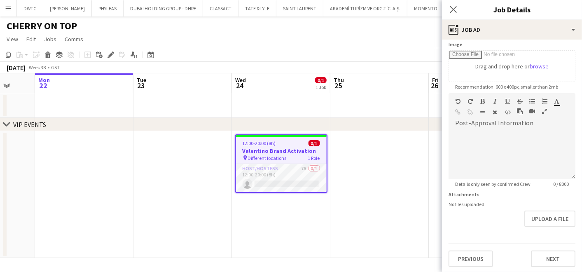
click at [408, 192] on app-date-cell at bounding box center [380, 194] width 99 height 127
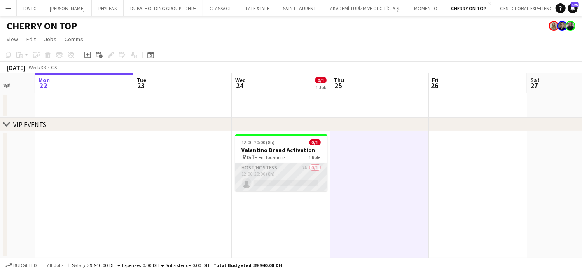
click at [277, 175] on app-card-role "Host/Hostess 7A 0/1 12:00-20:00 (8h) single-neutral-actions" at bounding box center [281, 177] width 92 height 28
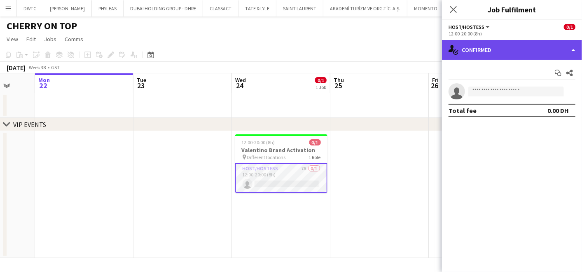
click at [527, 44] on div "single-neutral-actions-check-2 Confirmed" at bounding box center [512, 50] width 140 height 20
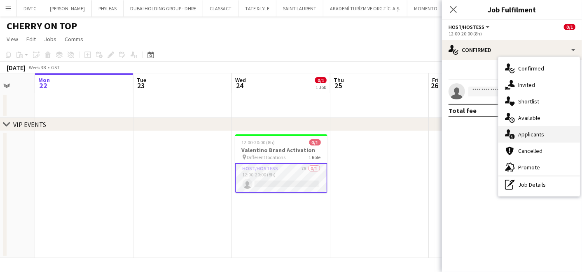
click at [535, 135] on span "Applicants" at bounding box center [532, 134] width 26 height 7
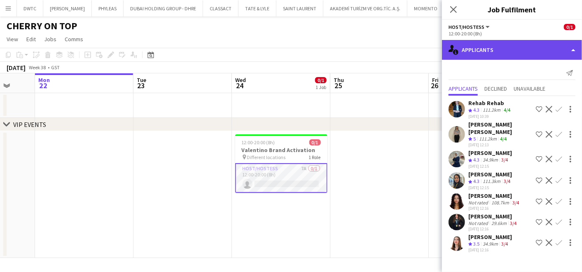
click at [484, 52] on div "single-neutral-actions-information Applicants" at bounding box center [512, 50] width 140 height 20
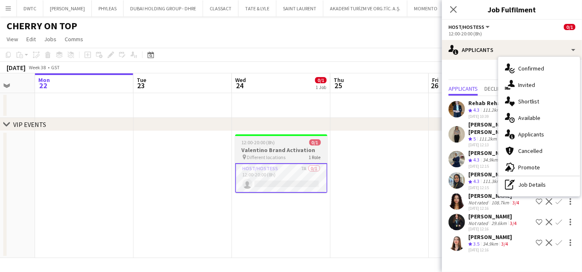
click at [285, 146] on app-calendar-viewport "Fri 19 Sat 20 Sun 21 Mon 22 Tue 23 Wed 24 0/1 1 Job Thu 25 Fri 26 Sat 27 Sun 28…" at bounding box center [291, 165] width 582 height 185
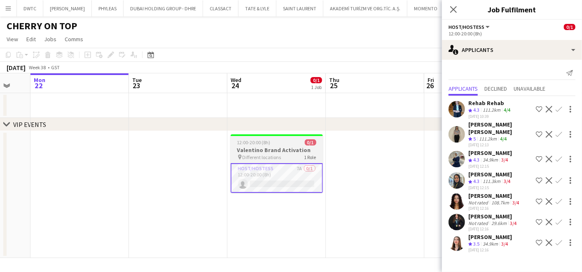
click at [258, 143] on span "12:00-20:00 (8h)" at bounding box center [253, 142] width 33 height 6
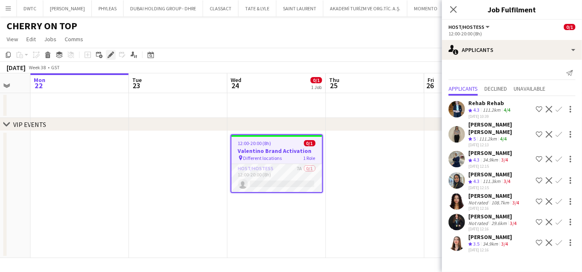
click at [110, 55] on icon at bounding box center [110, 55] width 5 height 5
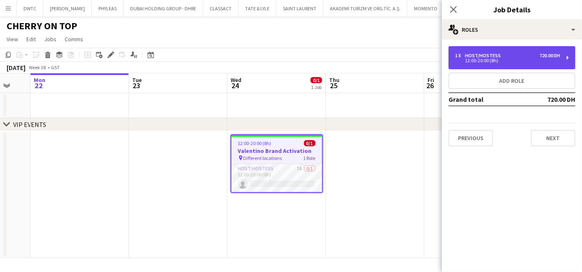
click at [481, 60] on div "12:00-20:00 (8h)" at bounding box center [507, 61] width 105 height 4
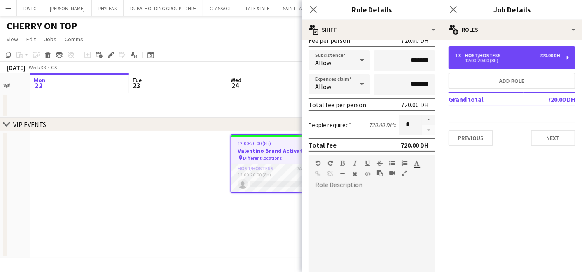
scroll to position [241, 0]
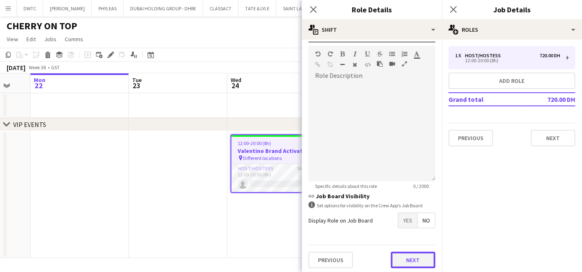
click at [406, 254] on button "Next" at bounding box center [413, 260] width 45 height 16
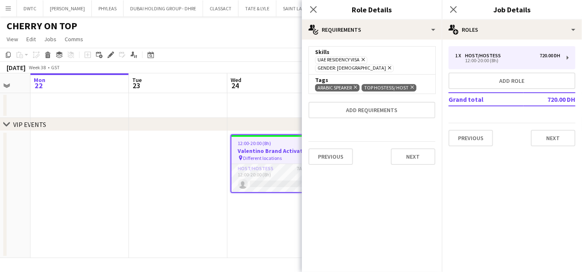
scroll to position [0, 0]
click at [409, 152] on button "Next" at bounding box center [413, 156] width 45 height 16
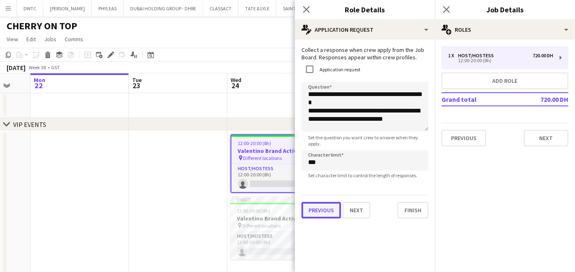
click at [319, 219] on div "**********" at bounding box center [365, 132] width 140 height 185
click at [322, 209] on button "Previous" at bounding box center [322, 210] width 40 height 16
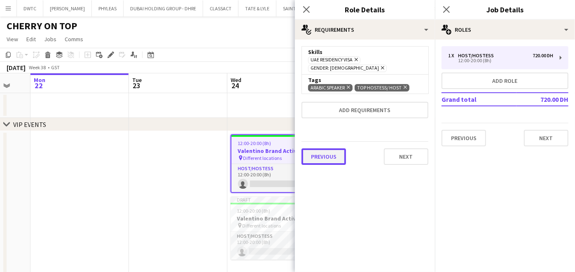
click at [328, 148] on button "Previous" at bounding box center [324, 156] width 45 height 16
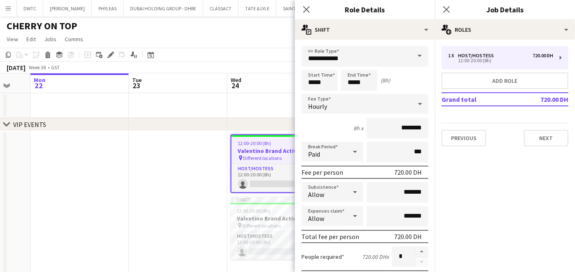
click at [190, 157] on app-date-cell at bounding box center [178, 211] width 99 height 160
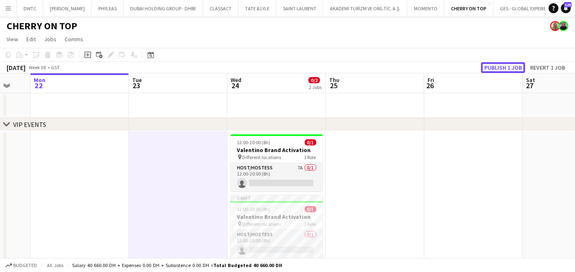
click at [491, 67] on button "Publish 1 job" at bounding box center [503, 67] width 44 height 11
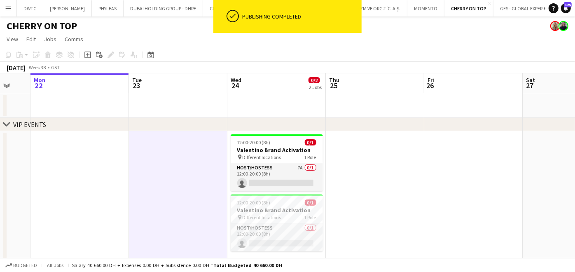
click at [312, 166] on app-card-role "Host/Hostess 7A 0/1 12:00-20:00 (8h) single-neutral-actions" at bounding box center [277, 177] width 92 height 28
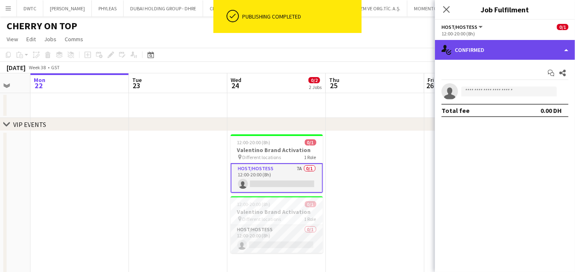
click at [505, 48] on div "single-neutral-actions-check-2 Confirmed" at bounding box center [505, 50] width 140 height 20
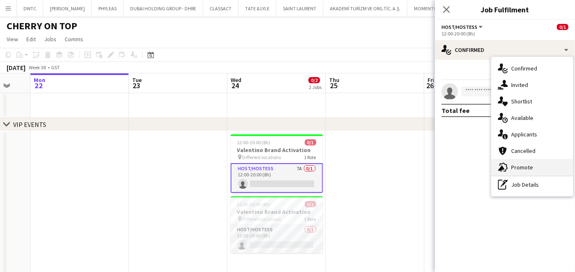
click at [524, 165] on span "Promote" at bounding box center [523, 167] width 22 height 7
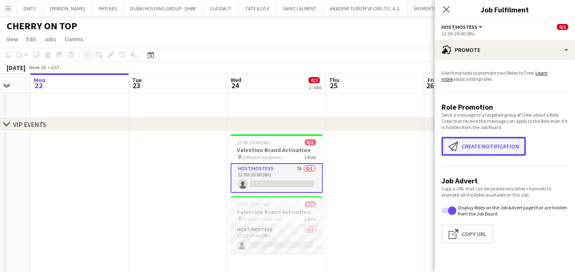
click at [486, 147] on button "Create notification Create notification" at bounding box center [484, 146] width 85 height 19
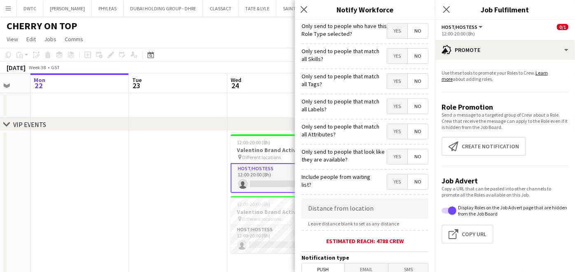
click at [394, 58] on span "Yes" at bounding box center [397, 56] width 20 height 15
click at [394, 76] on span "Yes" at bounding box center [397, 81] width 20 height 15
click at [392, 101] on span "Yes" at bounding box center [397, 106] width 20 height 15
click at [387, 124] on span "Yes" at bounding box center [397, 131] width 20 height 15
click at [392, 153] on span "Yes" at bounding box center [397, 156] width 20 height 15
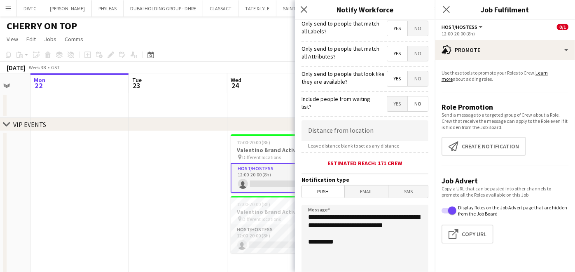
scroll to position [178, 0]
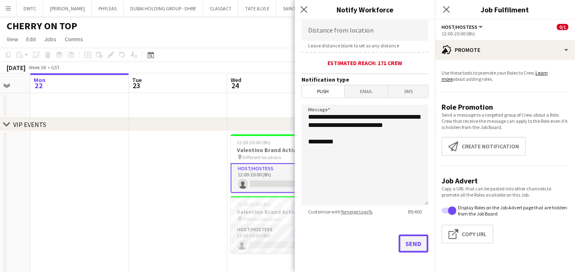
click at [412, 235] on button "Send" at bounding box center [414, 244] width 30 height 18
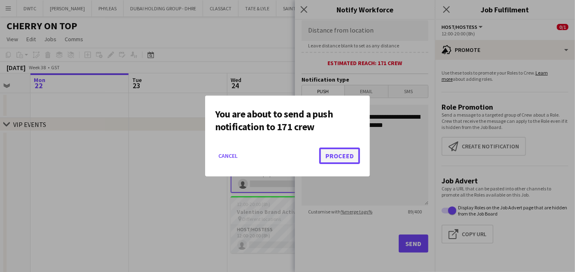
click at [336, 154] on button "Proceed" at bounding box center [339, 156] width 41 height 16
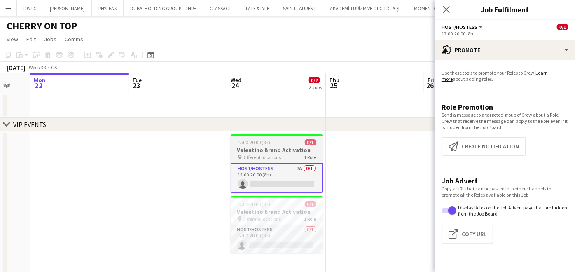
click at [263, 143] on span "12:00-20:00 (8h)" at bounding box center [253, 142] width 33 height 6
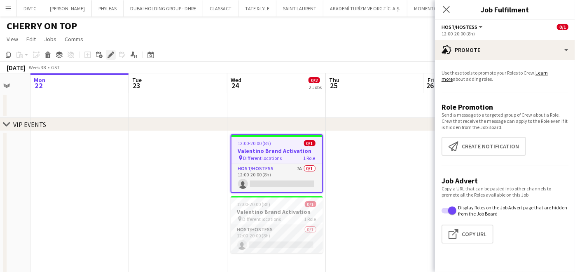
click at [108, 53] on icon "Edit" at bounding box center [111, 55] width 7 height 7
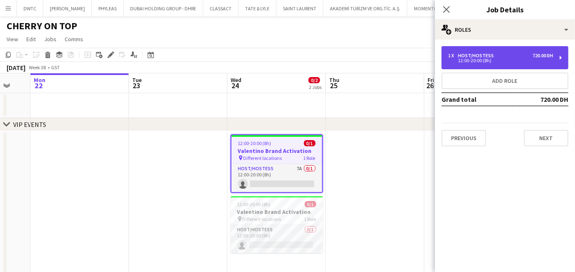
click at [491, 53] on div "Host/Hostess" at bounding box center [477, 56] width 39 height 6
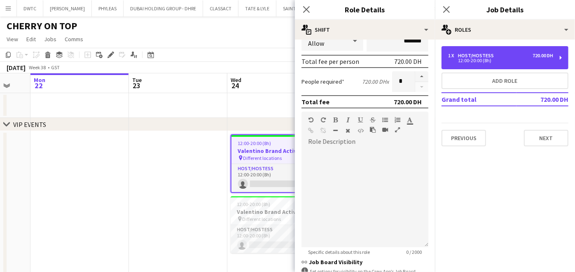
scroll to position [241, 0]
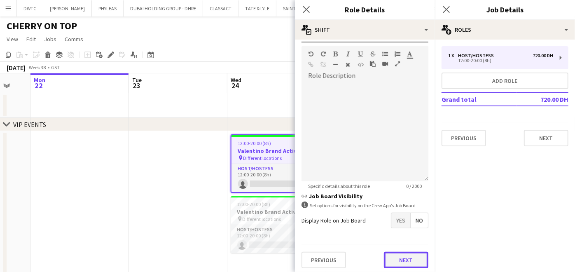
click at [399, 252] on button "Next" at bounding box center [406, 260] width 45 height 16
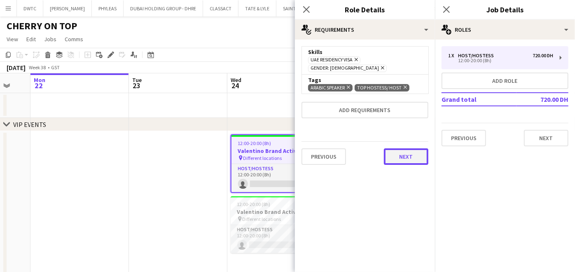
click at [409, 153] on button "Next" at bounding box center [406, 156] width 45 height 16
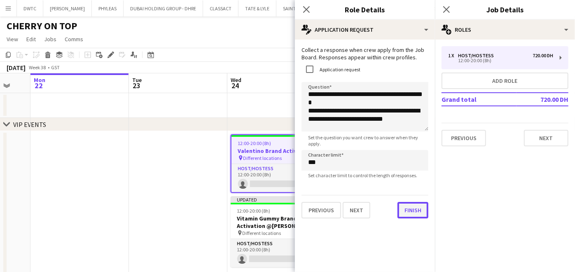
click at [417, 215] on button "Finish" at bounding box center [413, 210] width 31 height 16
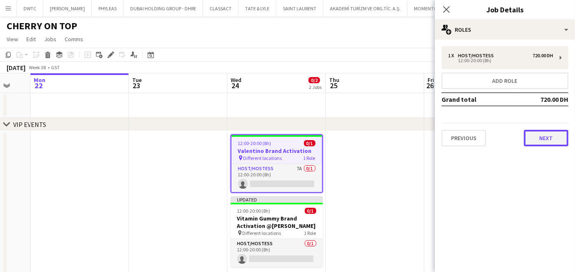
click at [561, 136] on button "Next" at bounding box center [546, 138] width 45 height 16
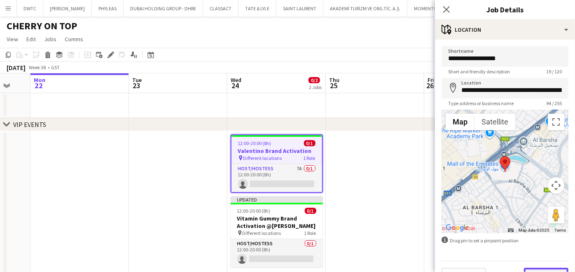
click at [538, 269] on button "Next" at bounding box center [546, 276] width 45 height 16
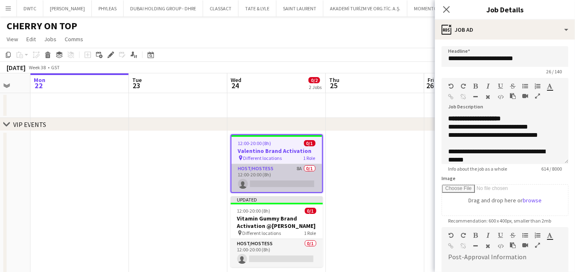
click at [280, 178] on app-card-role "Host/Hostess 8A 0/1 12:00-20:00 (8h) single-neutral-actions" at bounding box center [277, 178] width 91 height 28
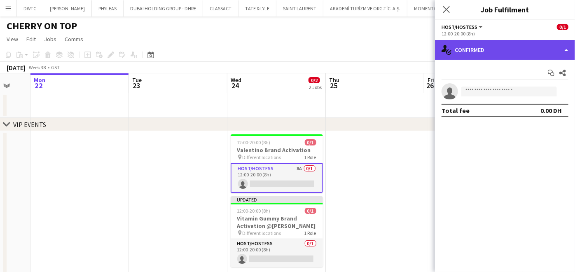
click at [509, 52] on div "single-neutral-actions-check-2 Confirmed" at bounding box center [505, 50] width 140 height 20
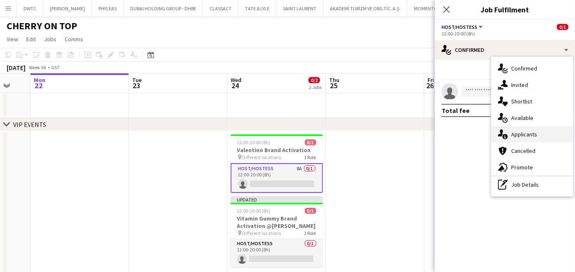
click at [523, 134] on span "Applicants" at bounding box center [525, 134] width 26 height 7
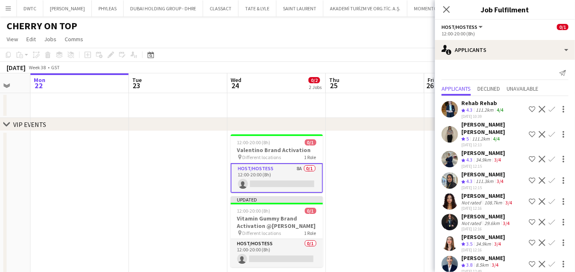
scroll to position [2, 0]
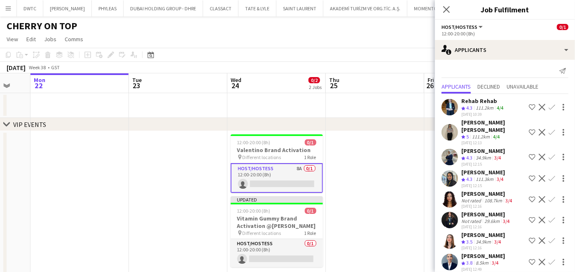
click at [473, 260] on span "3.8" at bounding box center [470, 263] width 6 height 6
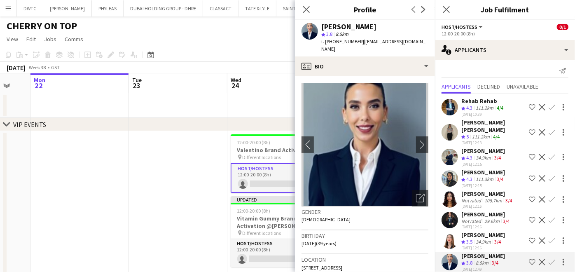
click at [529, 259] on app-icon "Shortlist crew" at bounding box center [532, 262] width 7 height 7
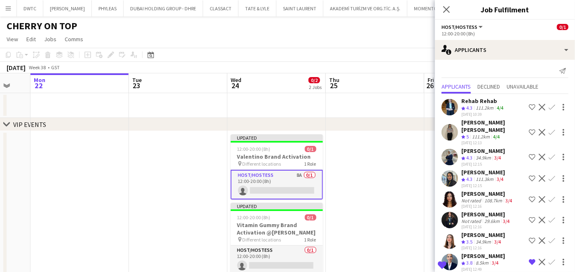
click at [485, 260] on div "8.5km" at bounding box center [482, 263] width 16 height 7
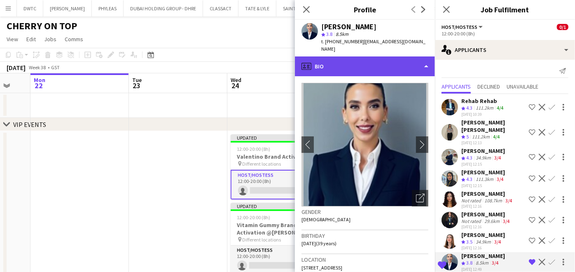
click at [359, 56] on div "profile Bio" at bounding box center [365, 66] width 140 height 20
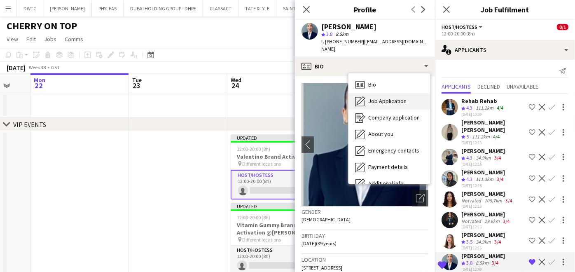
click at [393, 97] on span "Job Application" at bounding box center [388, 100] width 38 height 7
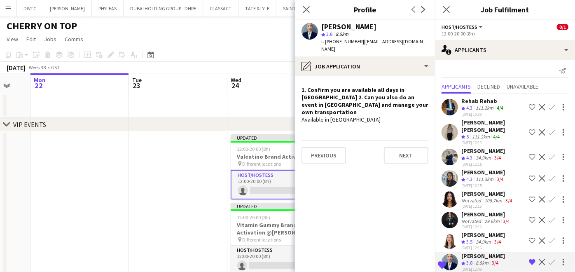
click at [529, 105] on app-icon "Shortlist crew" at bounding box center [532, 107] width 7 height 7
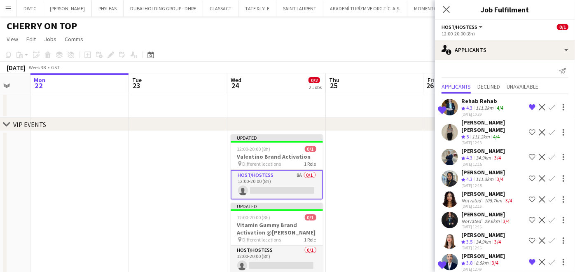
click at [479, 122] on div "[PERSON_NAME] [PERSON_NAME]" at bounding box center [494, 126] width 64 height 15
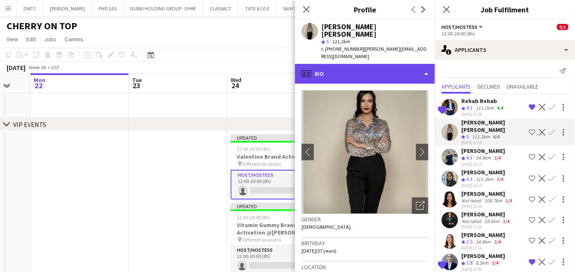
click at [355, 64] on div "profile Bio" at bounding box center [365, 74] width 140 height 20
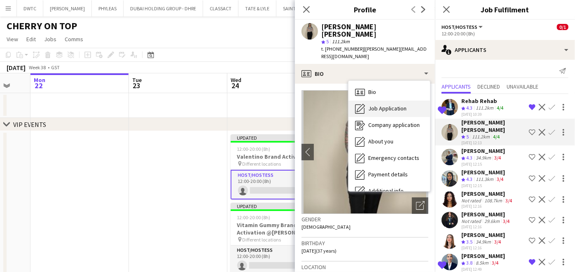
click at [387, 105] on span "Job Application" at bounding box center [388, 108] width 38 height 7
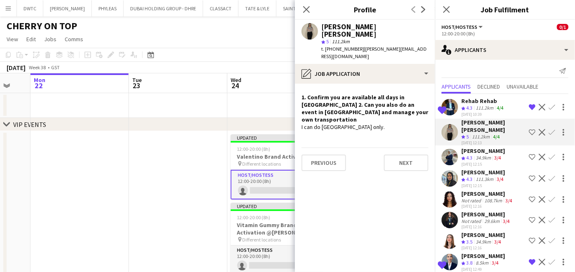
click at [477, 218] on div "Not rated" at bounding box center [472, 221] width 21 height 6
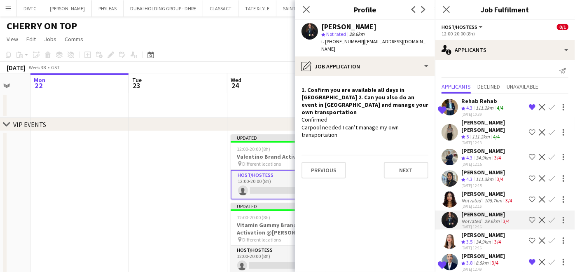
click at [187, 214] on app-date-cell at bounding box center [178, 211] width 99 height 160
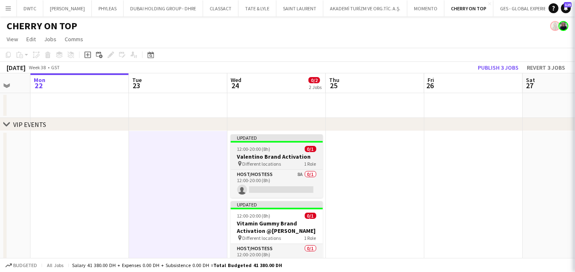
scroll to position [0, 0]
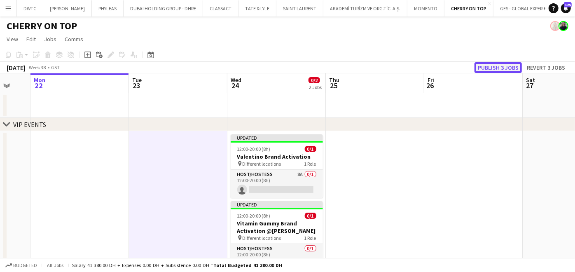
click at [493, 66] on button "Publish 3 jobs" at bounding box center [498, 67] width 47 height 11
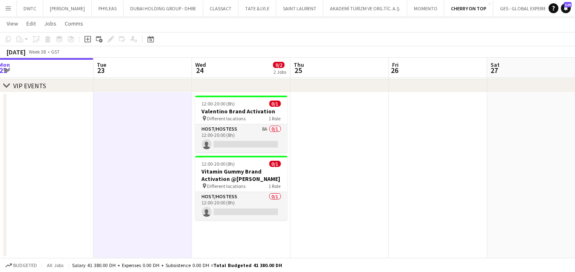
scroll to position [0, 334]
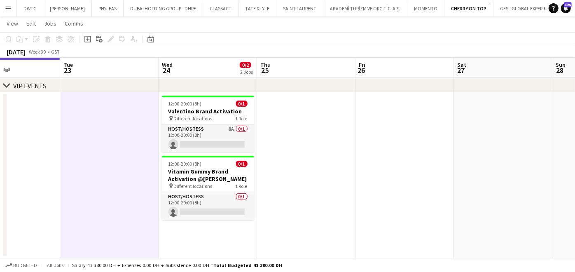
click at [291, 0] on html "Menu Boards Boards Boards All jobs Status Workforce Workforce My Workforce Recr…" at bounding box center [287, 117] width 575 height 310
